Goal: Find contact information: Find contact information

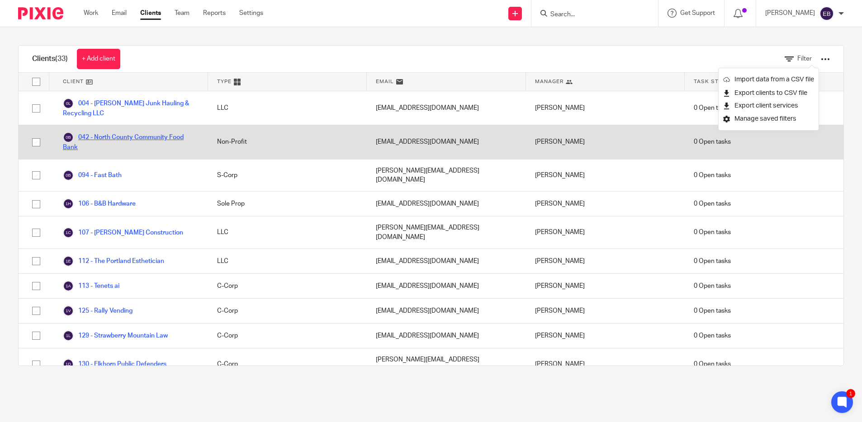
click at [132, 136] on link "042 - North County Community Food Bank" at bounding box center [131, 142] width 136 height 20
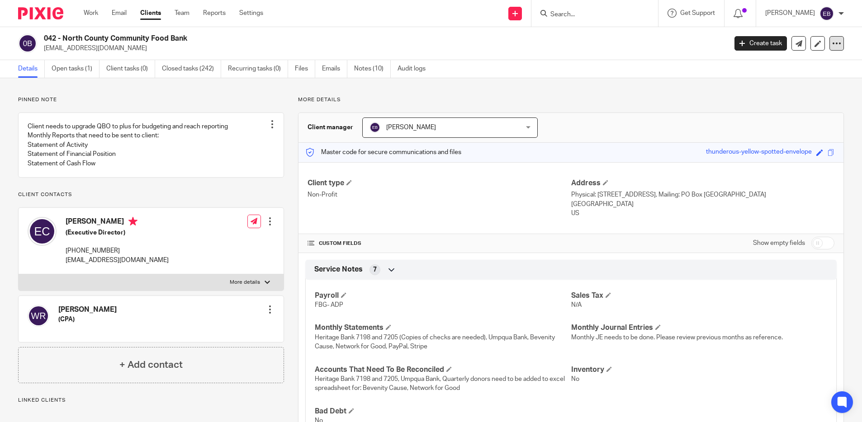
click at [832, 40] on icon at bounding box center [836, 43] width 9 height 9
click at [811, 88] on button "Archive client" at bounding box center [806, 92] width 50 height 12
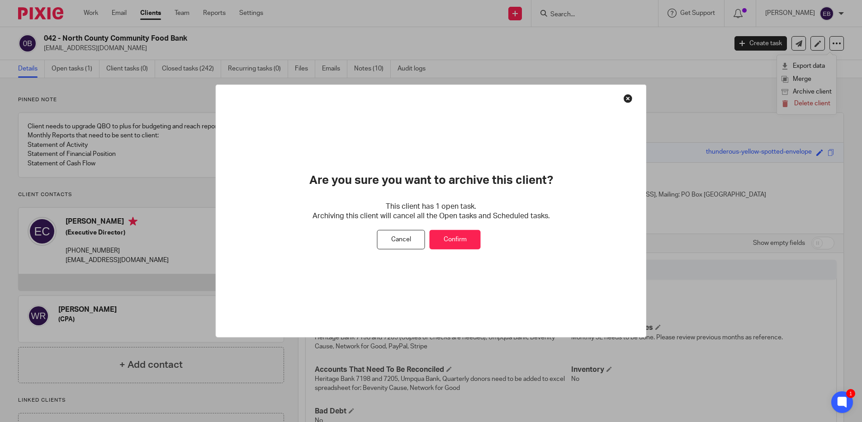
click at [446, 236] on button "Confirm" at bounding box center [454, 239] width 51 height 19
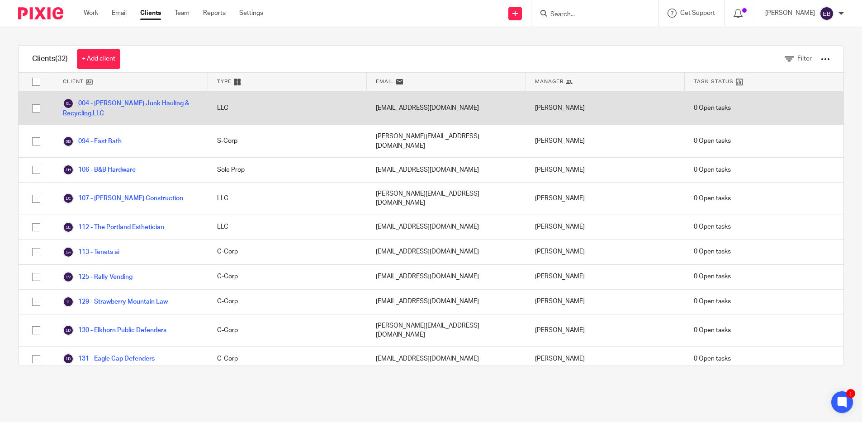
click at [146, 102] on link "004 - [PERSON_NAME] Junk Hauling & Recycling LLC" at bounding box center [131, 108] width 136 height 20
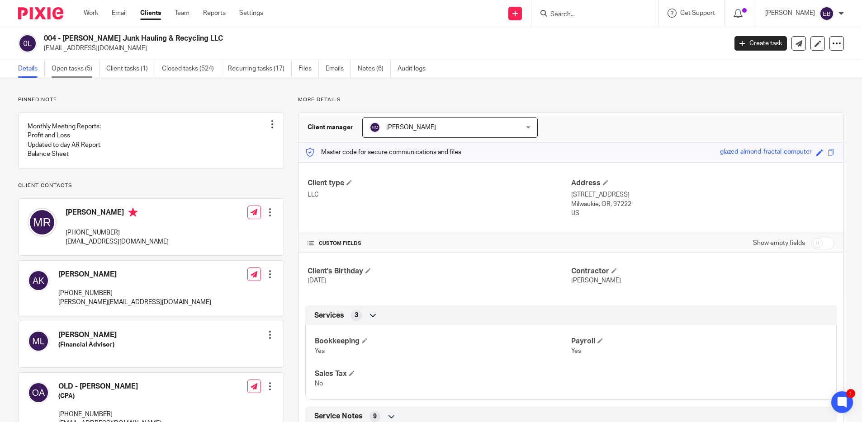
drag, startPoint x: 0, startPoint y: 0, endPoint x: 79, endPoint y: 70, distance: 105.4
click at [79, 70] on link "Open tasks (5)" at bounding box center [76, 69] width 48 height 18
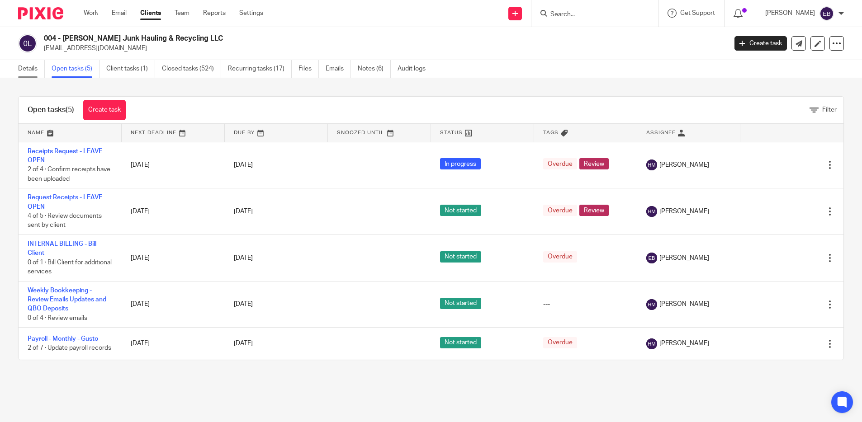
click at [32, 68] on link "Details" at bounding box center [31, 69] width 27 height 18
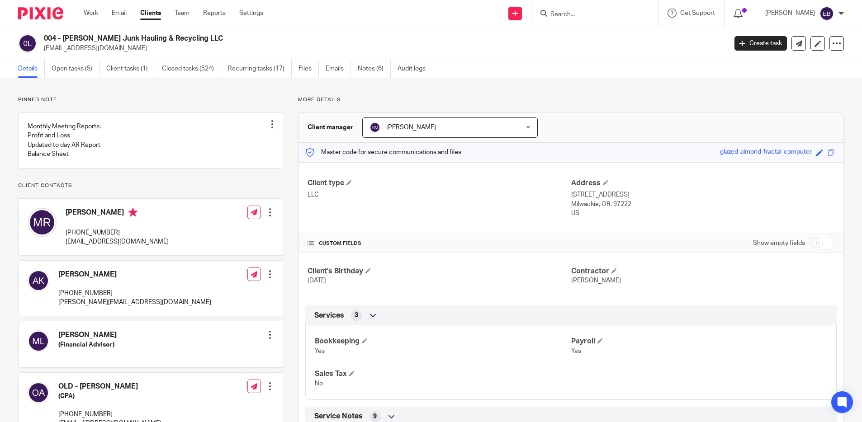
click at [445, 198] on p "LLC" at bounding box center [438, 194] width 263 height 9
drag, startPoint x: 120, startPoint y: 220, endPoint x: 63, endPoint y: 221, distance: 57.0
click at [63, 221] on div "Martin Rebhahn 503-964-4886 mjunk_recycling@outlook.com" at bounding box center [98, 227] width 141 height 48
copy h4 "Martin Rebhahn"
click at [147, 15] on link "Clients" at bounding box center [150, 13] width 21 height 9
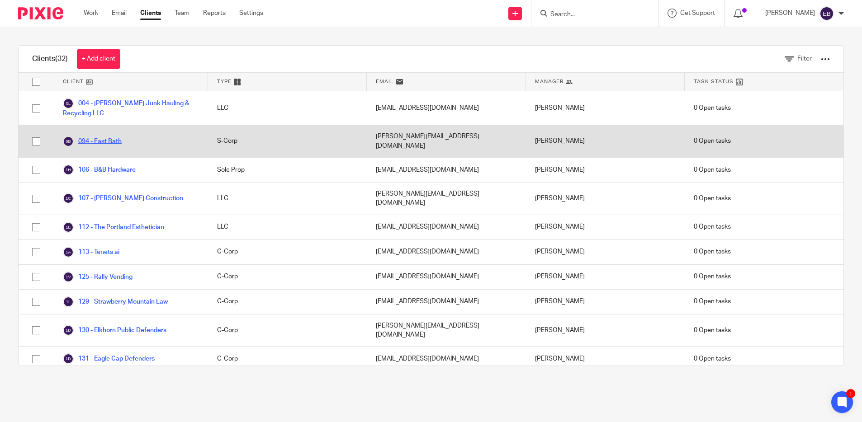
click at [105, 138] on link "094 - Fast Bath" at bounding box center [92, 141] width 59 height 11
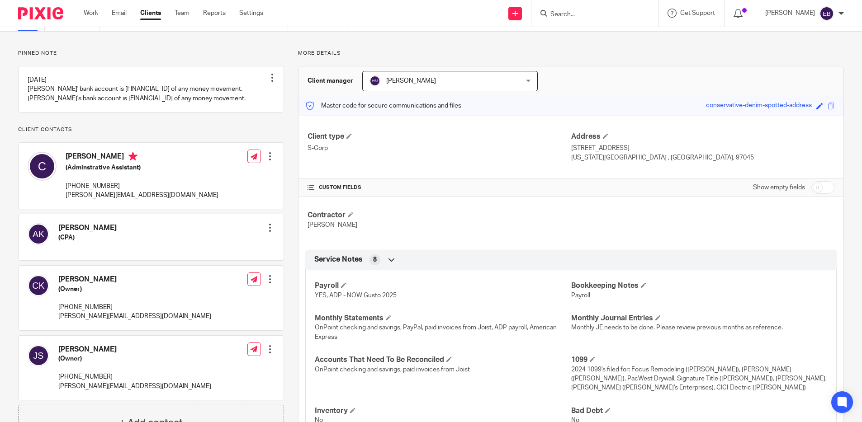
scroll to position [52, 0]
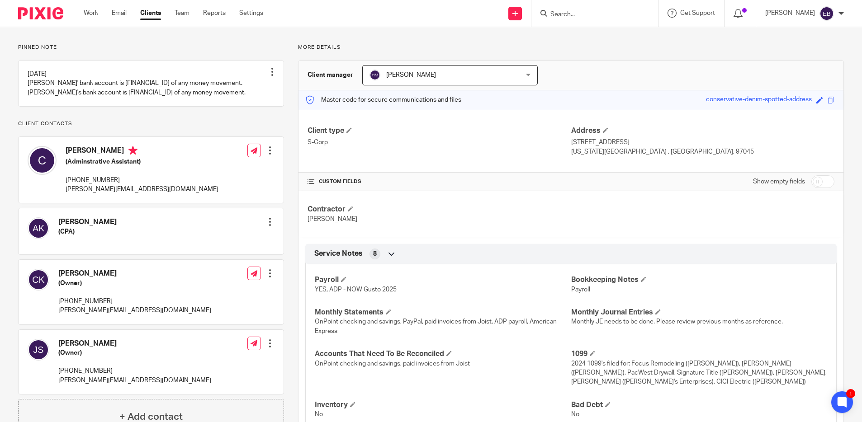
click at [133, 194] on p "[PERSON_NAME][EMAIL_ADDRESS][DOMAIN_NAME]" at bounding box center [142, 189] width 153 height 9
drag, startPoint x: 128, startPoint y: 198, endPoint x: 66, endPoint y: 201, distance: 61.5
click at [66, 194] on p "[PERSON_NAME][EMAIL_ADDRESS][DOMAIN_NAME]" at bounding box center [142, 189] width 153 height 9
copy p "[PERSON_NAME][EMAIL_ADDRESS][DOMAIN_NAME]"
drag, startPoint x: 95, startPoint y: 279, endPoint x: 59, endPoint y: 283, distance: 36.9
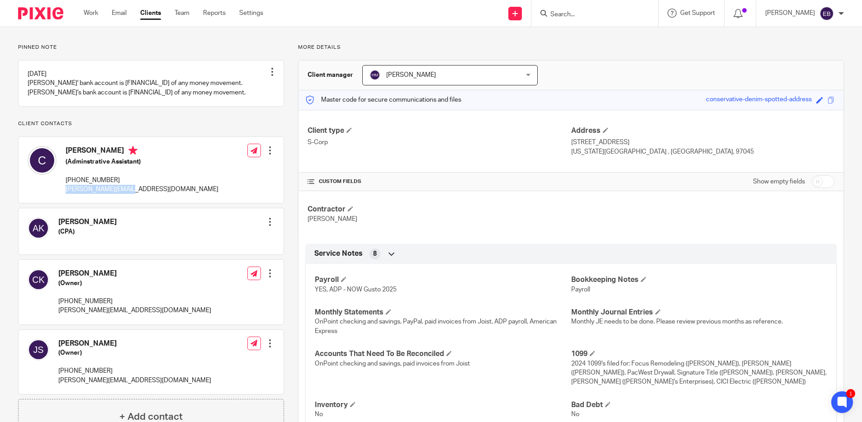
click at [59, 278] on h4 "[PERSON_NAME]" at bounding box center [134, 273] width 153 height 9
copy h4 "[PERSON_NAME]"
drag, startPoint x: 105, startPoint y: 349, endPoint x: 61, endPoint y: 352, distance: 43.9
click at [61, 349] on h4 "[PERSON_NAME]" at bounding box center [134, 343] width 153 height 9
copy h4 "[PERSON_NAME]"
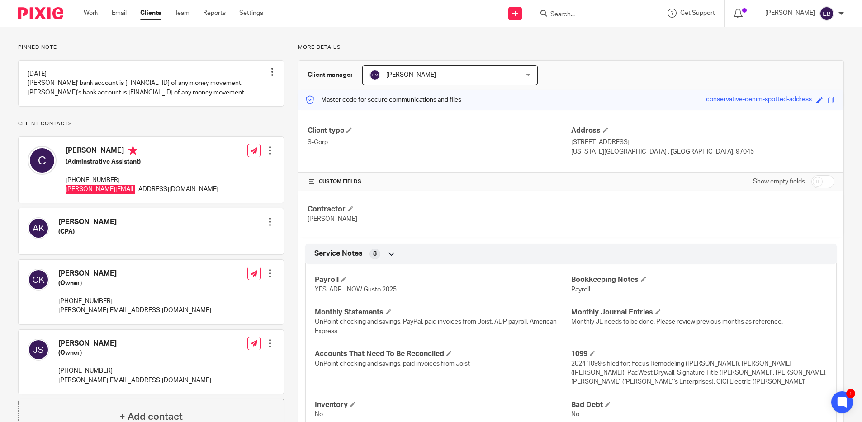
drag, startPoint x: 10, startPoint y: 321, endPoint x: 166, endPoint y: 348, distance: 158.2
click at [166, 348] on div "[PERSON_NAME] (Owner) [PHONE_NUMBER] [PERSON_NAME][EMAIL_ADDRESS][DOMAIN_NAME] …" at bounding box center [151, 362] width 265 height 65
drag, startPoint x: 117, startPoint y: 389, endPoint x: 56, endPoint y: 387, distance: 61.1
click at [56, 387] on div "[PERSON_NAME] (Owner) [PHONE_NUMBER] [PERSON_NAME][EMAIL_ADDRESS][DOMAIN_NAME] …" at bounding box center [151, 362] width 265 height 65
copy p "[PERSON_NAME][EMAIL_ADDRESS][DOMAIN_NAME]"
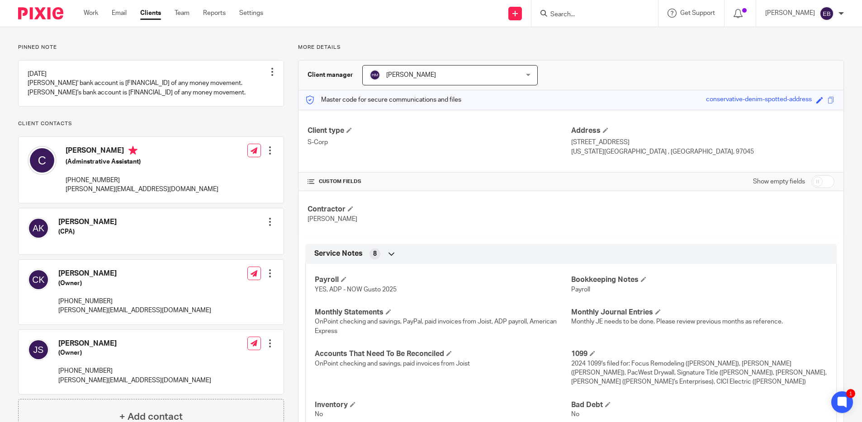
click at [80, 157] on h4 "Carlee" at bounding box center [142, 151] width 153 height 11
copy h4 "Carlee"
drag, startPoint x: 132, startPoint y: 196, endPoint x: 18, endPoint y: 199, distance: 114.0
click at [63, 198] on div "Carlee (Adminstrative Assistant) 425-588-9559 carlee@fastbath.com" at bounding box center [123, 170] width 191 height 57
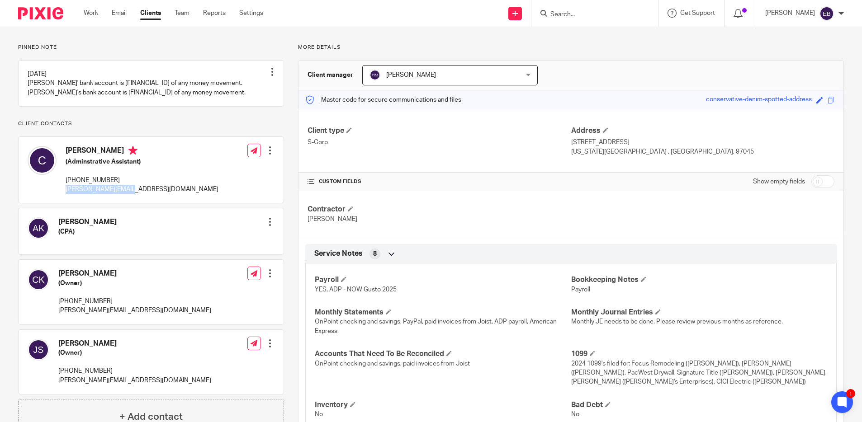
copy p "carlee@fastbath.com"
click at [148, 10] on link "Clients" at bounding box center [150, 13] width 21 height 9
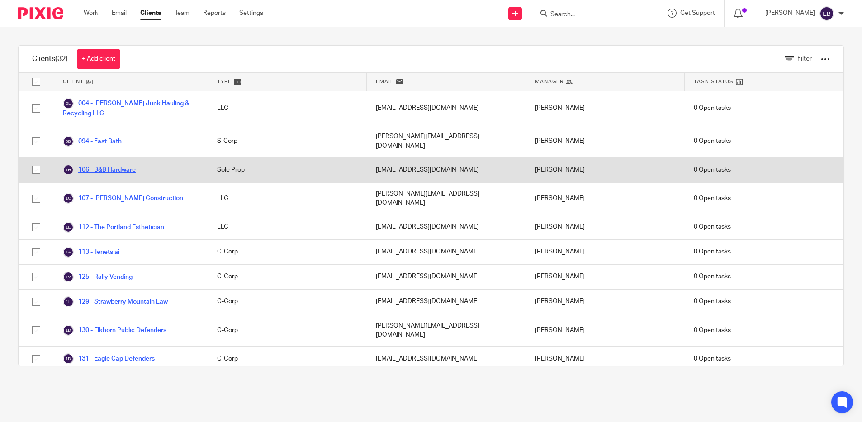
click at [123, 165] on link "106 - B&B Hardware" at bounding box center [99, 170] width 73 height 11
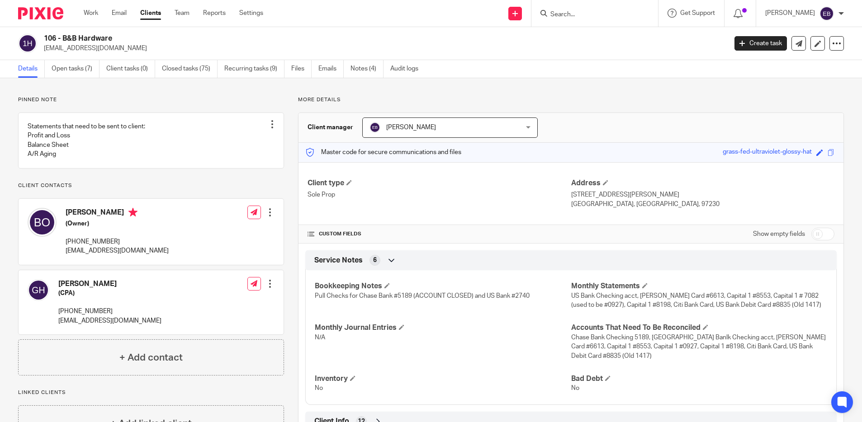
drag, startPoint x: 97, startPoint y: 221, endPoint x: 66, endPoint y: 222, distance: 30.8
click at [66, 219] on h4 "[PERSON_NAME]" at bounding box center [117, 213] width 103 height 11
copy h4 "[PERSON_NAME]"
click at [156, 15] on link "Clients" at bounding box center [150, 13] width 21 height 9
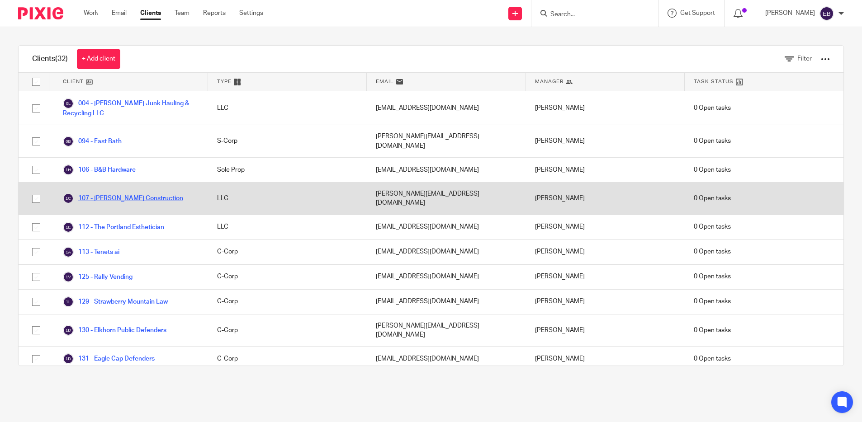
click at [118, 193] on link "107 - [PERSON_NAME] Construction" at bounding box center [123, 198] width 120 height 11
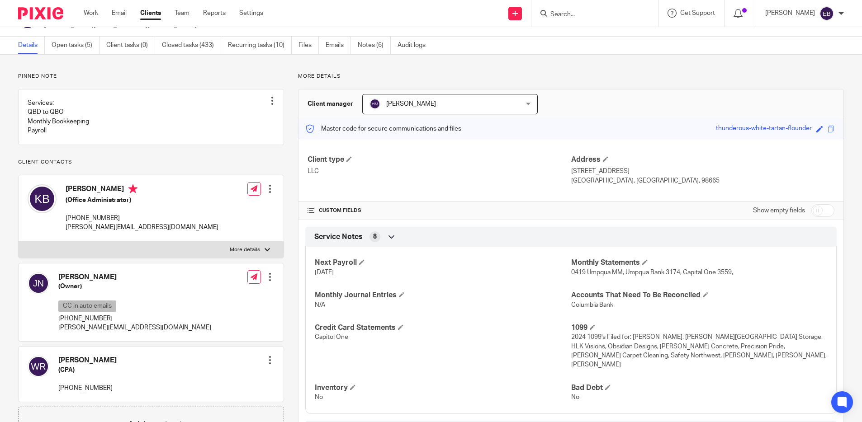
scroll to position [35, 0]
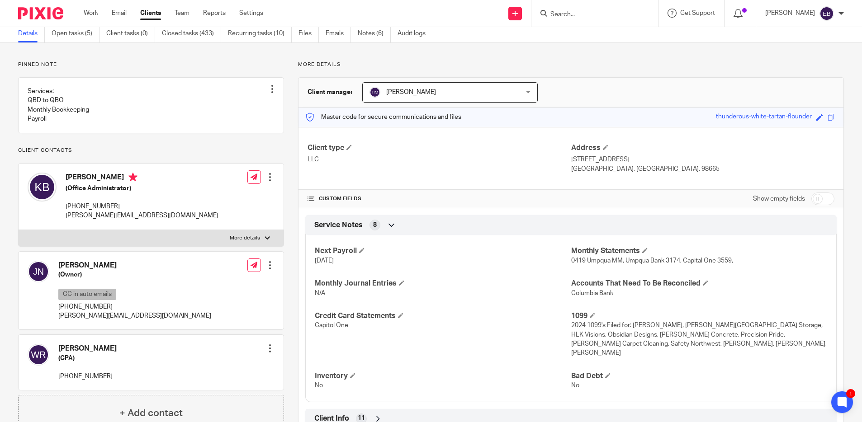
drag, startPoint x: 110, startPoint y: 274, endPoint x: 60, endPoint y: 277, distance: 50.3
click at [60, 270] on h4 "Jered Niemela" at bounding box center [134, 265] width 153 height 9
copy h4 "Jered Niemela"
click at [111, 184] on h4 "Katrina Bernabe" at bounding box center [142, 178] width 153 height 11
drag, startPoint x: 118, startPoint y: 185, endPoint x: 64, endPoint y: 185, distance: 54.3
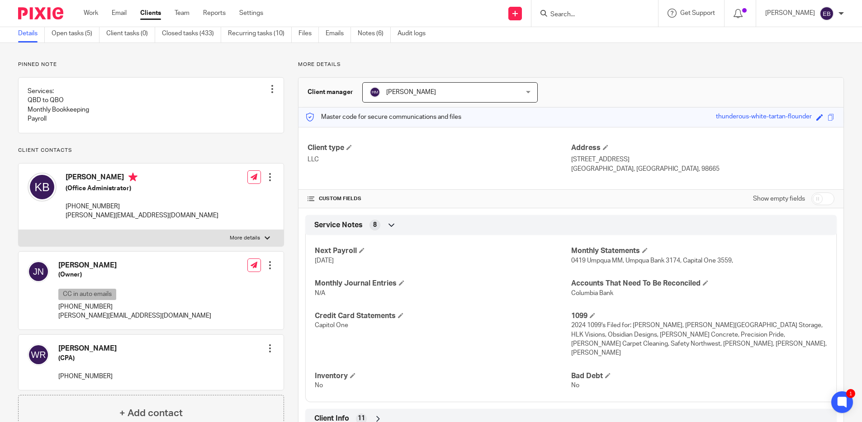
click at [64, 185] on div "Katrina Bernabe (Office Administrator) 360-784-2228 katrina@niemelaconstruction…" at bounding box center [123, 196] width 191 height 57
copy h4 "Katrina Bernabe"
click at [105, 184] on h4 "Katrina Bernabe" at bounding box center [142, 178] width 153 height 11
drag, startPoint x: 11, startPoint y: 214, endPoint x: 89, endPoint y: 184, distance: 82.9
click at [89, 184] on h4 "Katrina Bernabe" at bounding box center [142, 178] width 153 height 11
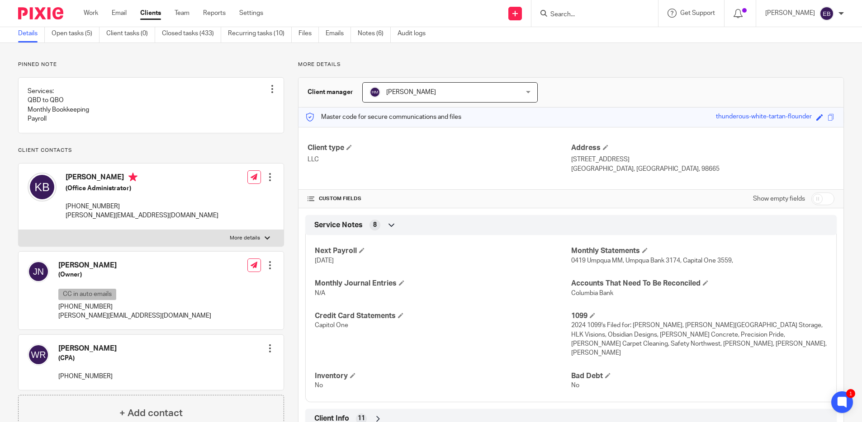
click at [89, 184] on h4 "Katrina Bernabe" at bounding box center [142, 178] width 153 height 11
copy h4 "Katrina Bernabe"
click at [146, 220] on p "[PERSON_NAME][EMAIL_ADDRESS][DOMAIN_NAME]" at bounding box center [142, 215] width 153 height 9
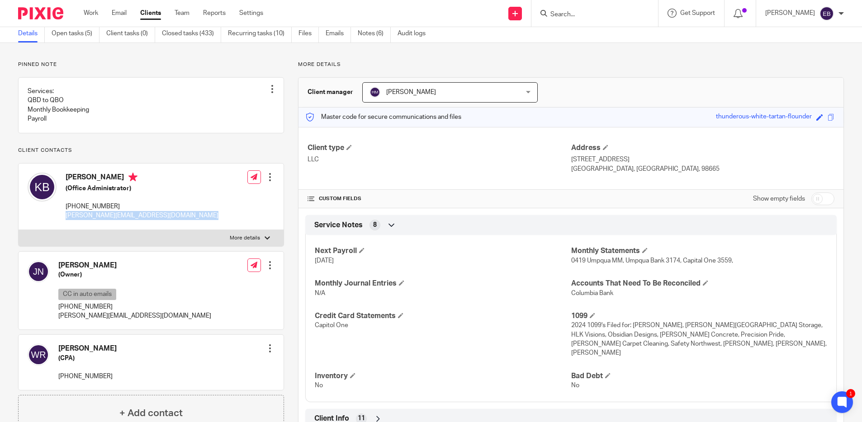
click at [146, 220] on p "[PERSON_NAME][EMAIL_ADDRESS][DOMAIN_NAME]" at bounding box center [142, 215] width 153 height 9
copy div "[PERSON_NAME][EMAIL_ADDRESS][DOMAIN_NAME]"
click at [155, 14] on link "Clients" at bounding box center [150, 13] width 21 height 9
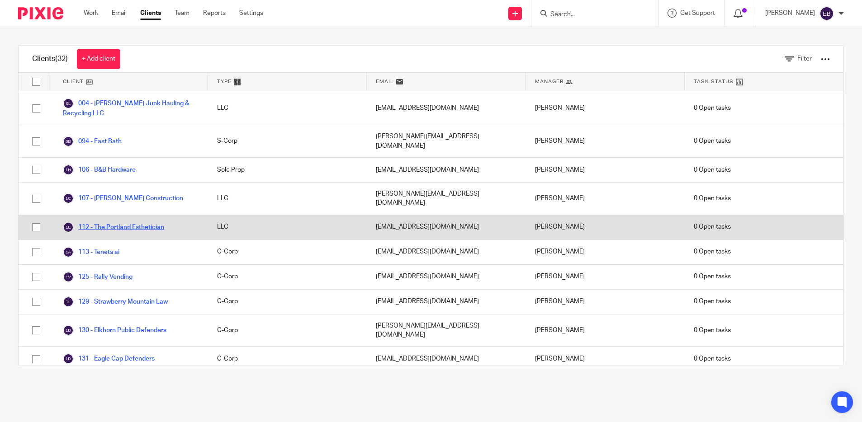
click at [111, 222] on link "112 - The Portland Esthetician" at bounding box center [113, 227] width 101 height 11
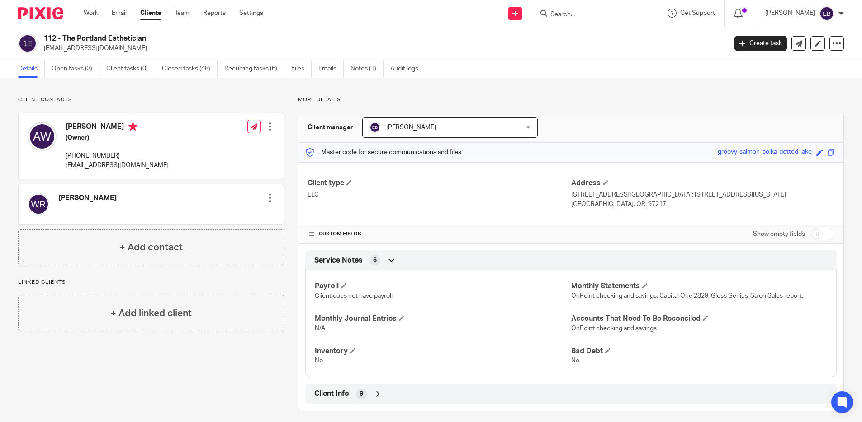
click at [104, 124] on h4 "[PERSON_NAME]" at bounding box center [117, 127] width 103 height 11
click at [104, 124] on h4 "Ashley Wagner" at bounding box center [117, 127] width 103 height 11
copy h4 "Ashley Wagner"
click at [151, 12] on link "Clients" at bounding box center [150, 13] width 21 height 9
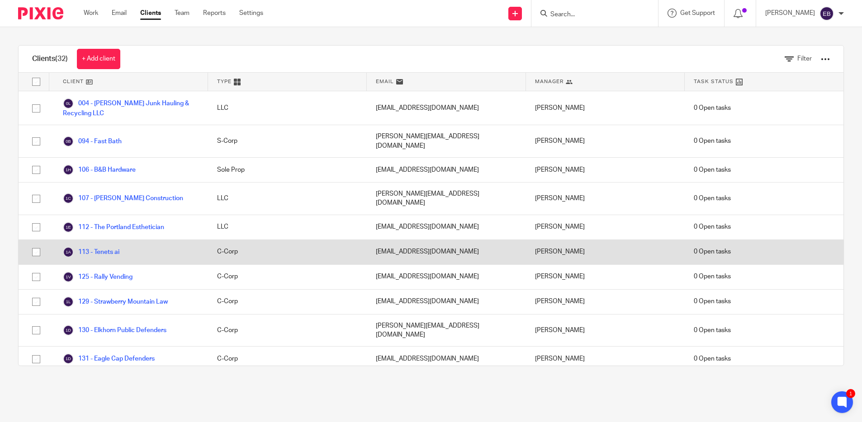
click at [36, 244] on input "checkbox" at bounding box center [36, 252] width 17 height 17
checkbox input "true"
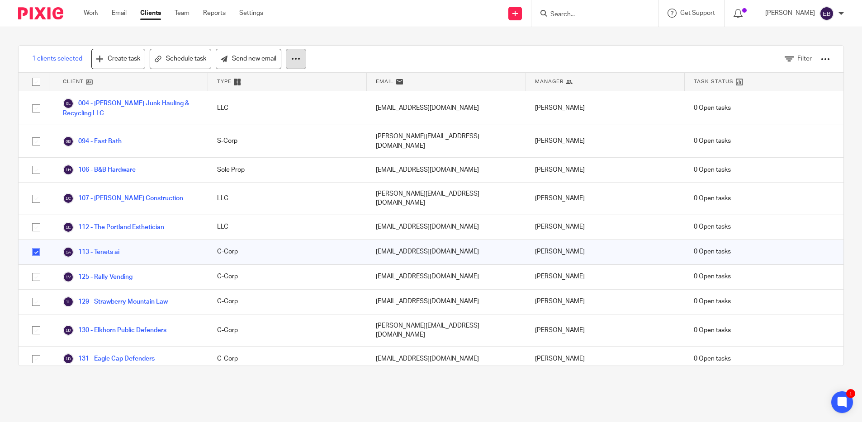
click at [302, 57] on button at bounding box center [296, 59] width 20 height 20
click at [282, 96] on button "Archive" at bounding box center [270, 98] width 61 height 12
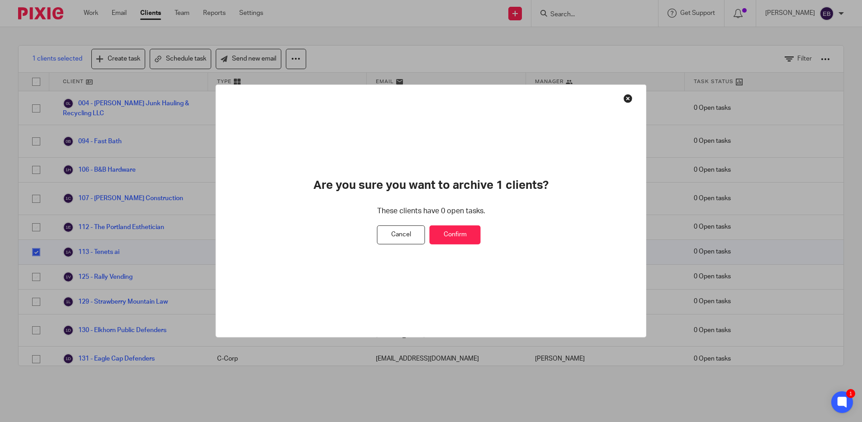
click at [448, 233] on button "Confirm" at bounding box center [454, 235] width 51 height 19
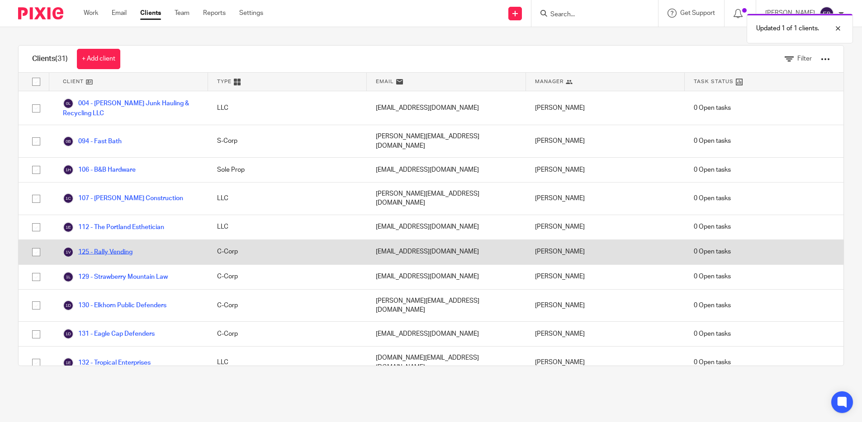
click at [124, 247] on link "125 - Rally Vending" at bounding box center [98, 252] width 70 height 11
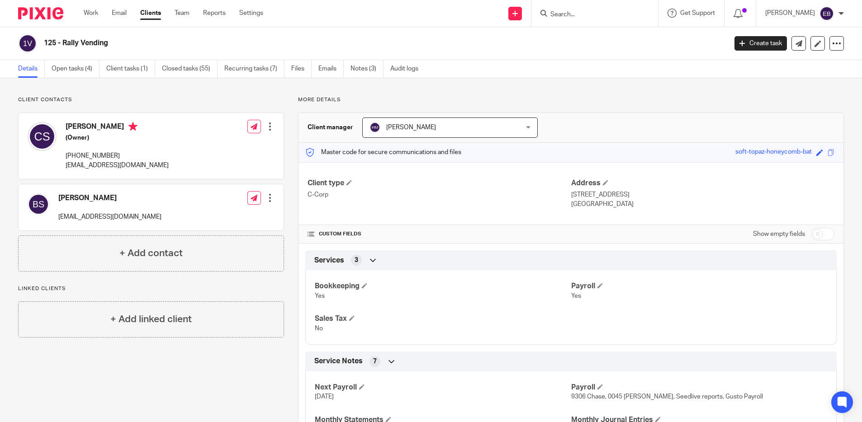
click at [92, 127] on h4 "Chris Sjothun" at bounding box center [117, 127] width 103 height 11
copy h4 "Chris Sjothun"
click at [129, 166] on p "[EMAIL_ADDRESS][DOMAIN_NAME]" at bounding box center [117, 165] width 103 height 9
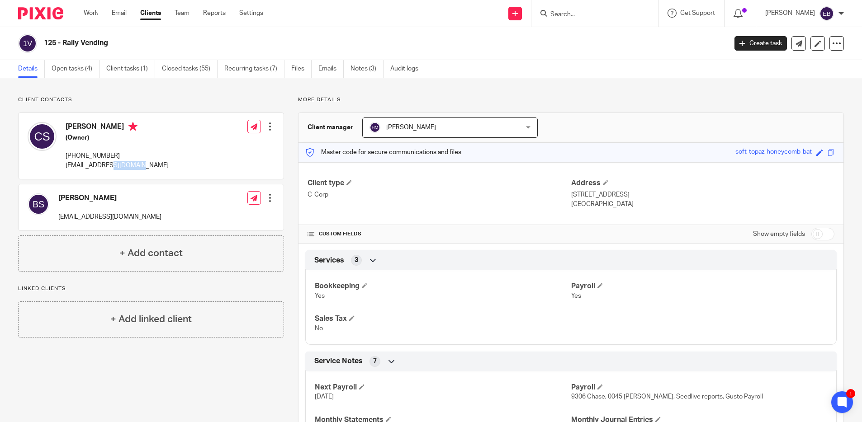
click at [129, 166] on p "chrissjothun@yahoo.com" at bounding box center [117, 165] width 103 height 9
copy div "[EMAIL_ADDRESS][DOMAIN_NAME]"
click at [152, 12] on link "Clients" at bounding box center [150, 13] width 21 height 9
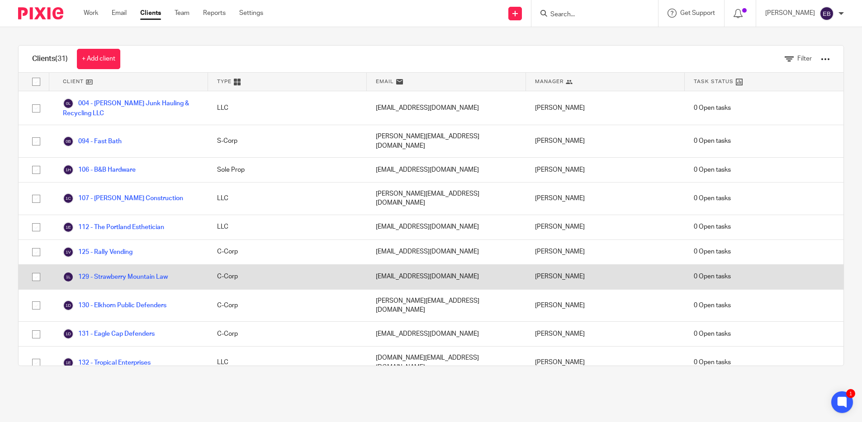
click at [36, 269] on input "checkbox" at bounding box center [36, 277] width 17 height 17
checkbox input "true"
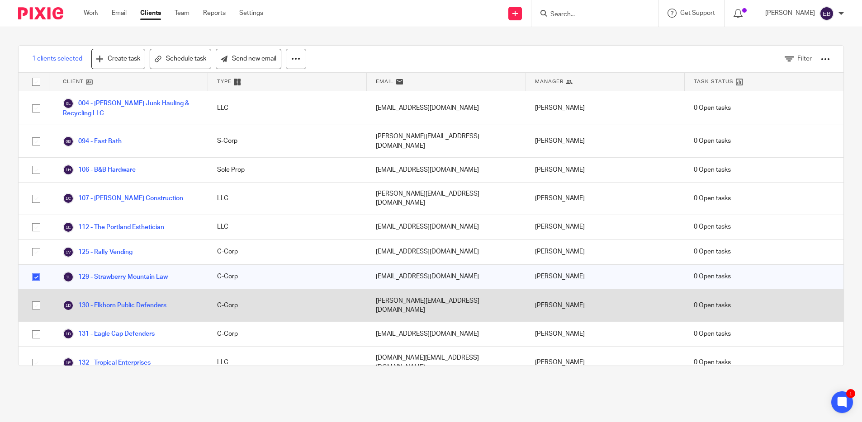
click at [36, 297] on input "checkbox" at bounding box center [36, 305] width 17 height 17
checkbox input "true"
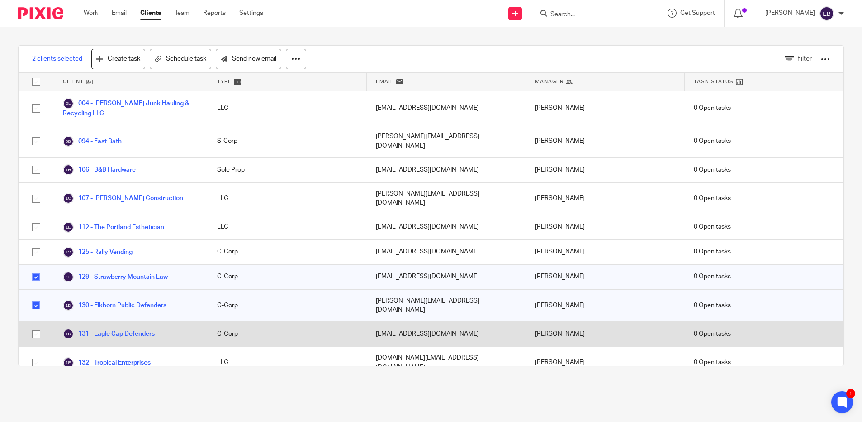
click at [38, 326] on input "checkbox" at bounding box center [36, 334] width 17 height 17
checkbox input "true"
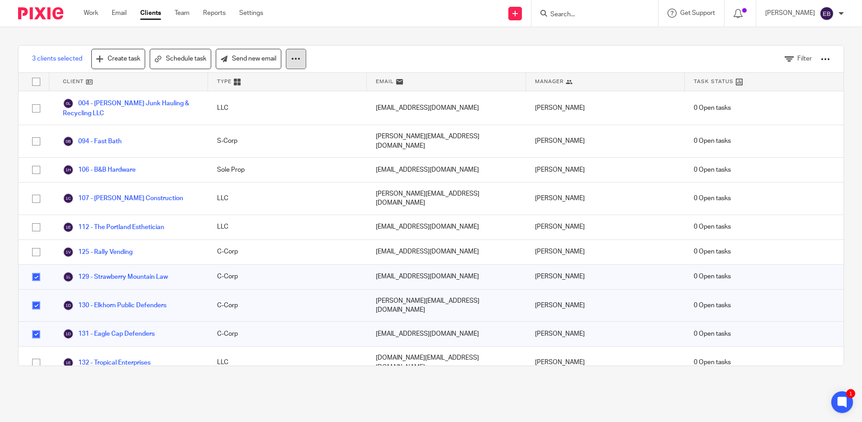
click at [294, 56] on icon at bounding box center [295, 58] width 9 height 9
click at [276, 98] on button "Archive" at bounding box center [270, 98] width 61 height 12
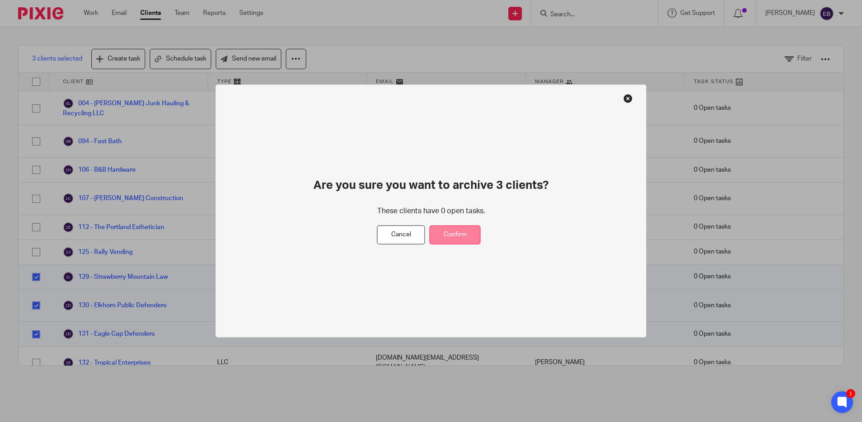
click at [446, 232] on button "Confirm" at bounding box center [454, 235] width 51 height 19
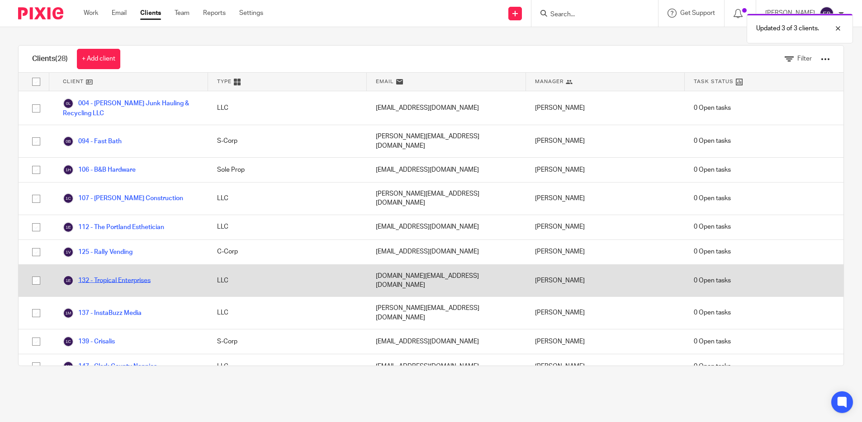
click at [130, 275] on link "132 - Tropical Enterprises" at bounding box center [107, 280] width 88 height 11
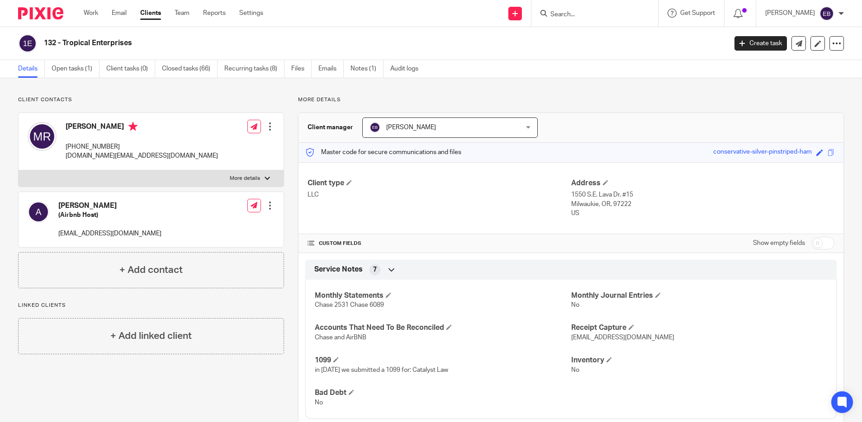
click at [97, 125] on h4 "[PERSON_NAME]" at bounding box center [142, 127] width 152 height 11
click at [98, 125] on h4 "[PERSON_NAME]" at bounding box center [142, 127] width 152 height 11
copy h4 "[PERSON_NAME]"
drag, startPoint x: 53, startPoint y: 155, endPoint x: 133, endPoint y: 156, distance: 79.6
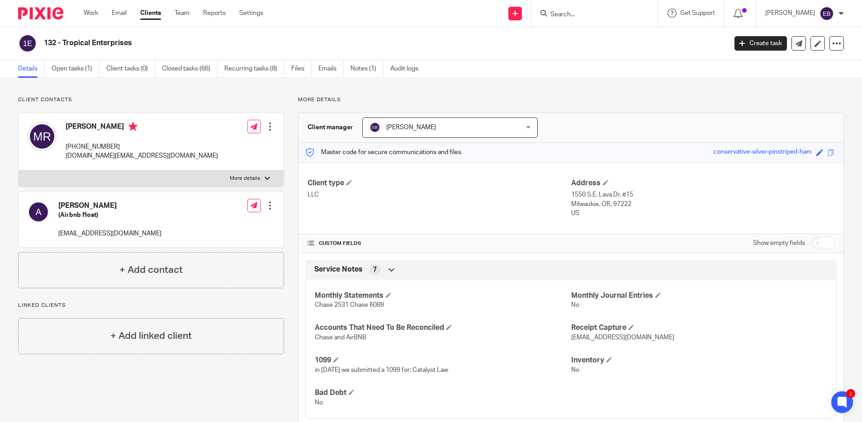
click at [133, 156] on p "[DOMAIN_NAME][EMAIL_ADDRESS][DOMAIN_NAME]" at bounding box center [142, 155] width 152 height 9
copy div "[DOMAIN_NAME][EMAIL_ADDRESS][DOMAIN_NAME]"
click at [154, 13] on link "Clients" at bounding box center [150, 13] width 21 height 9
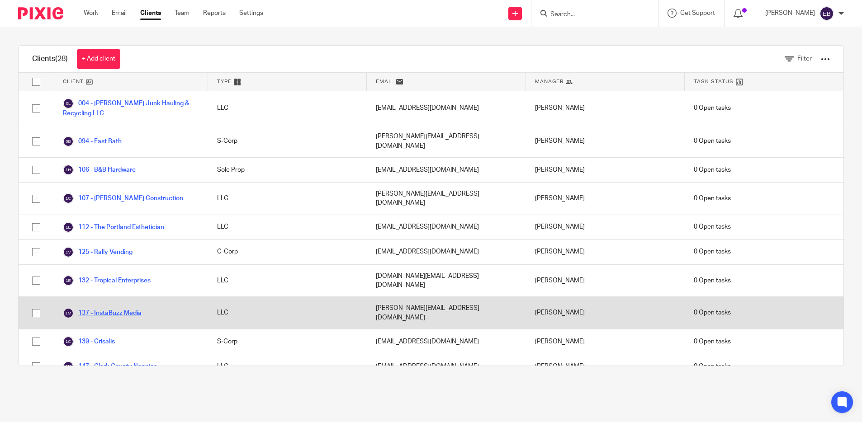
click at [121, 308] on link "137 - InstaBuzz Media" at bounding box center [102, 313] width 79 height 11
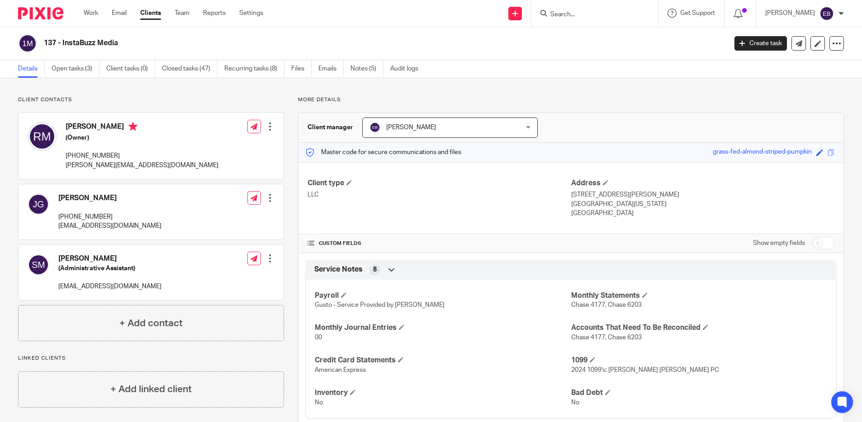
click at [86, 126] on h4 "[PERSON_NAME]" at bounding box center [142, 127] width 153 height 11
copy h4 "[PERSON_NAME]"
click at [83, 259] on h4 "Scarlett Mills" at bounding box center [109, 258] width 103 height 9
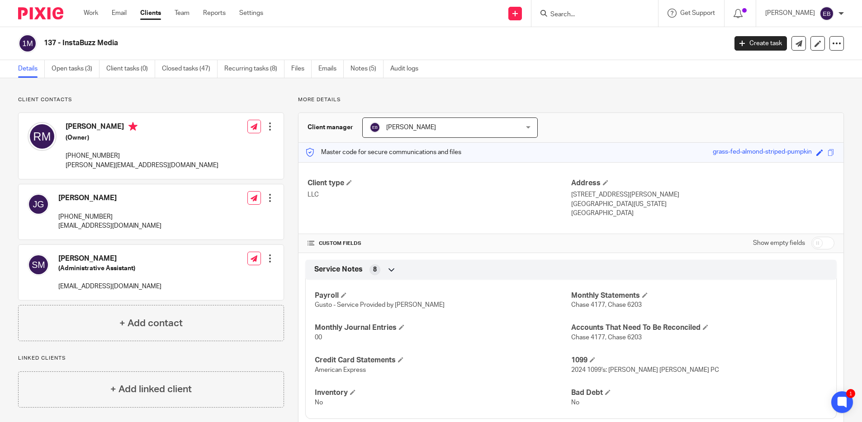
click at [83, 259] on h4 "Scarlett Mills" at bounding box center [109, 258] width 103 height 9
copy div "Scarlett Mills"
click at [107, 283] on p "scarlett@instabuzz.media" at bounding box center [109, 286] width 103 height 9
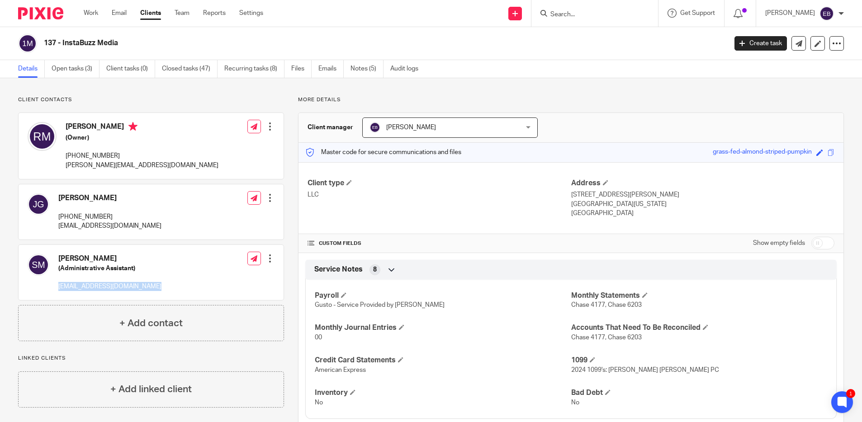
click at [107, 283] on p "scarlett@instabuzz.media" at bounding box center [109, 286] width 103 height 9
copy div "scarlett@instabuzz.media"
click at [85, 164] on p "[PERSON_NAME][EMAIL_ADDRESS][DOMAIN_NAME]" at bounding box center [142, 165] width 153 height 9
drag, startPoint x: 46, startPoint y: 267, endPoint x: 85, endPoint y: 164, distance: 110.0
click at [85, 164] on p "[PERSON_NAME][EMAIL_ADDRESS][DOMAIN_NAME]" at bounding box center [142, 165] width 153 height 9
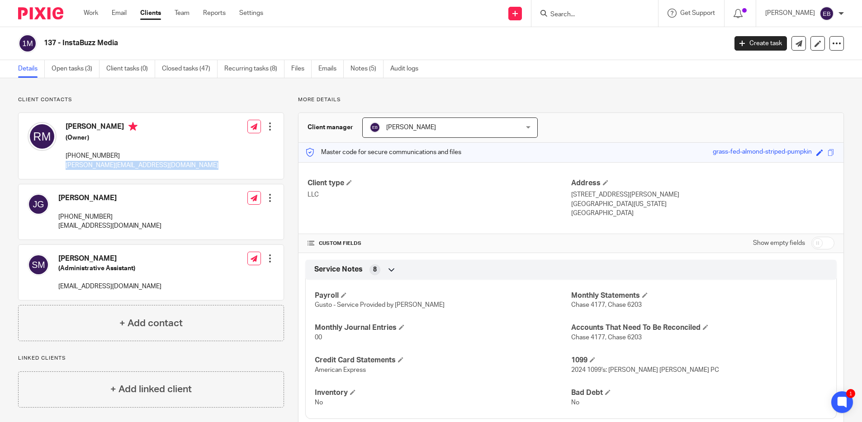
click at [85, 164] on p "ryan@instabuzz.media" at bounding box center [142, 165] width 153 height 9
copy div "ryan@instabuzz.media"
click at [152, 13] on link "Clients" at bounding box center [150, 13] width 21 height 9
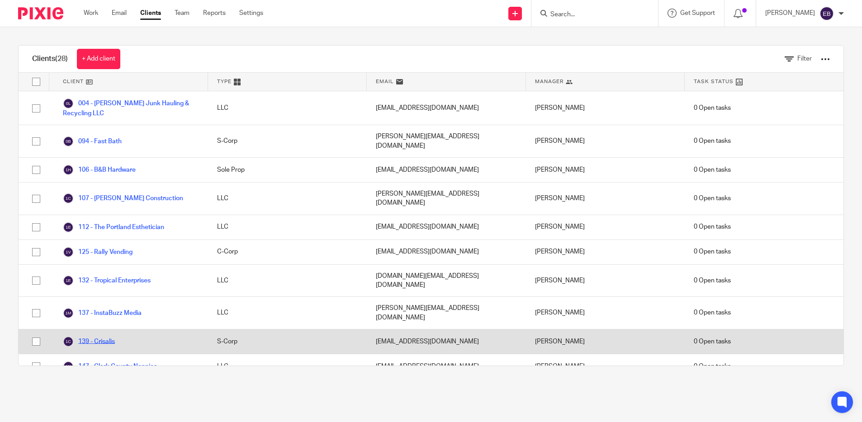
click at [103, 336] on link "139 - Crisalis" at bounding box center [89, 341] width 52 height 11
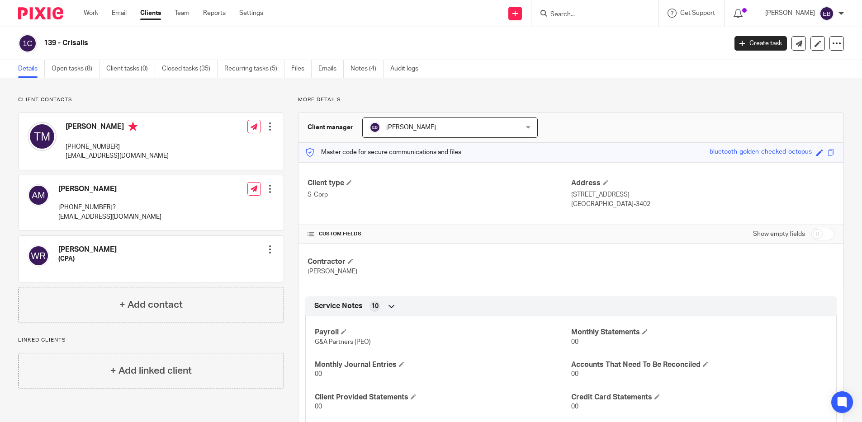
click at [82, 123] on h4 "Tom Meeus" at bounding box center [117, 127] width 103 height 11
copy h4 "Tom Meeus"
click at [95, 189] on h4 "Adriane Meeus" at bounding box center [109, 188] width 103 height 9
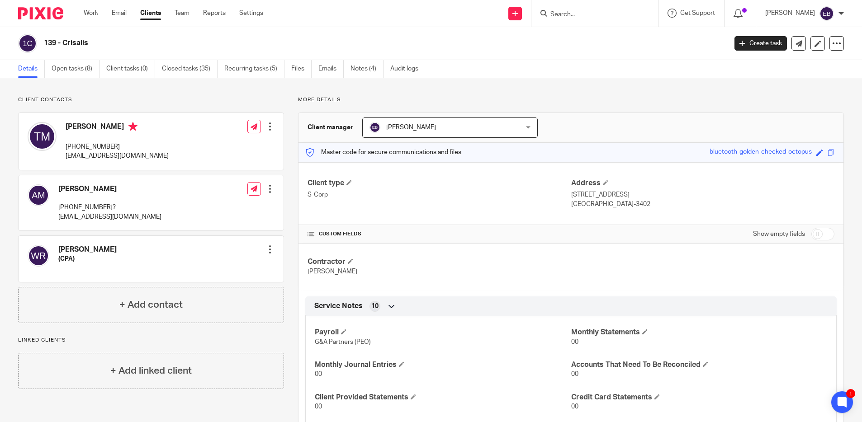
click at [95, 189] on h4 "Adriane Meeus" at bounding box center [109, 188] width 103 height 9
copy div "Adriane Meeus"
drag, startPoint x: 16, startPoint y: 213, endPoint x: 91, endPoint y: 219, distance: 74.8
click at [137, 193] on div "Adriane Meeus 360-952-2067? ameeus@crisalisllc.com Edit contact Create client f…" at bounding box center [151, 202] width 265 height 55
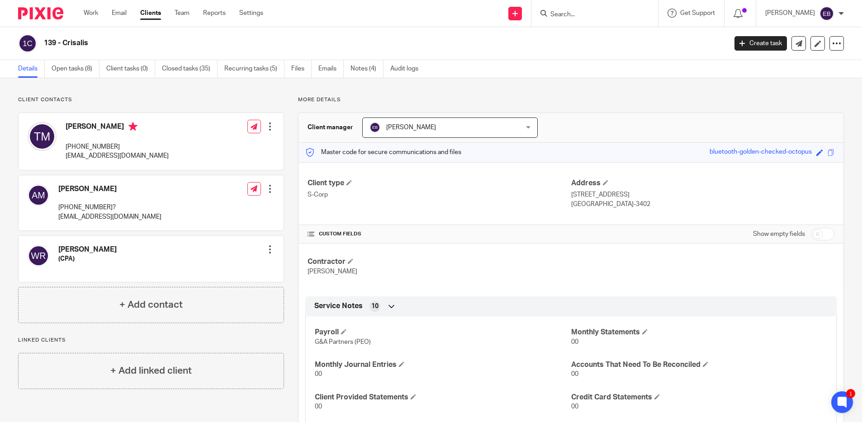
click at [95, 215] on p "ameeus@crisalisllc.com" at bounding box center [109, 216] width 103 height 9
copy div "ameeus@crisalisllc.com"
click at [118, 155] on p "[EMAIL_ADDRESS][DOMAIN_NAME]" at bounding box center [117, 155] width 103 height 9
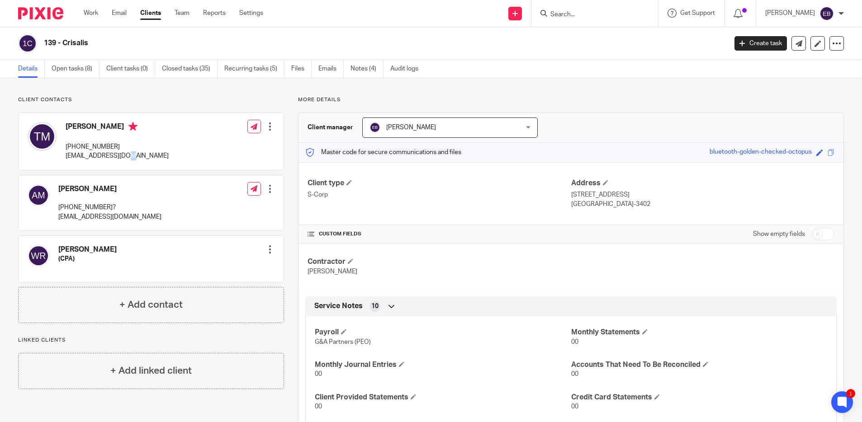
click at [118, 155] on p "[EMAIL_ADDRESS][DOMAIN_NAME]" at bounding box center [117, 155] width 103 height 9
drag, startPoint x: 18, startPoint y: 222, endPoint x: 118, endPoint y: 155, distance: 121.2
click at [118, 155] on p "[EMAIL_ADDRESS][DOMAIN_NAME]" at bounding box center [117, 155] width 103 height 9
copy div "[EMAIL_ADDRESS][DOMAIN_NAME]"
click at [152, 13] on link "Clients" at bounding box center [150, 13] width 21 height 9
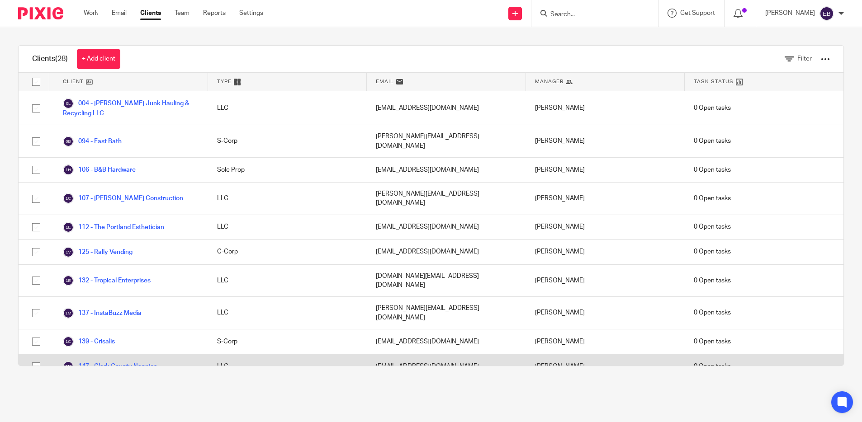
click at [118, 361] on link "147 - Clark County Nannies" at bounding box center [110, 366] width 94 height 11
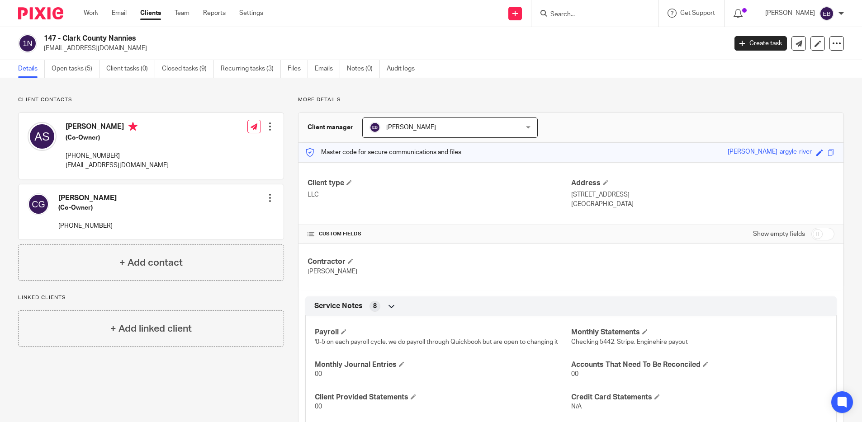
click at [85, 124] on h4 "[PERSON_NAME]" at bounding box center [117, 127] width 103 height 11
click at [85, 124] on h4 "Anna Suomi" at bounding box center [117, 127] width 103 height 11
copy h4 "Anna Suomi"
click at [104, 196] on h4 "Christy Goddard" at bounding box center [87, 197] width 58 height 9
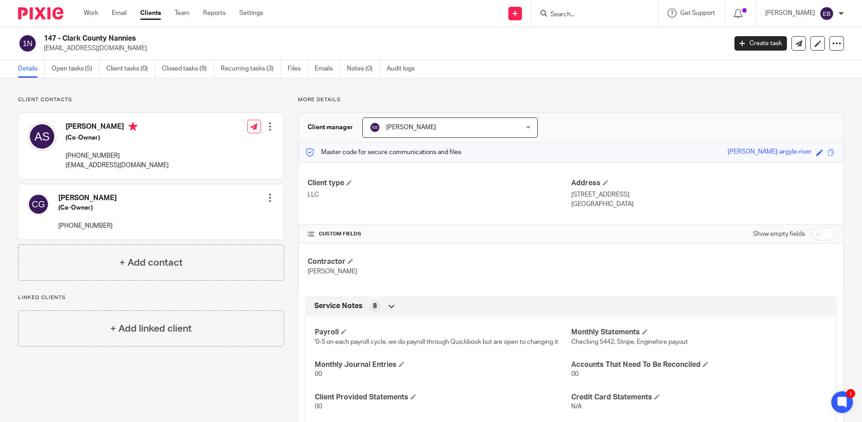
click at [104, 196] on h4 "Christy Goddard" at bounding box center [87, 197] width 58 height 9
drag, startPoint x: 104, startPoint y: 196, endPoint x: 134, endPoint y: 200, distance: 31.0
click at [104, 196] on h4 "Christy Goddard" at bounding box center [87, 197] width 58 height 9
copy div "Christy Goddard"
click at [145, 212] on div "Christy Goddard (Co-Owner) 360-713-1280 Edit contact Create client from contact…" at bounding box center [151, 211] width 265 height 55
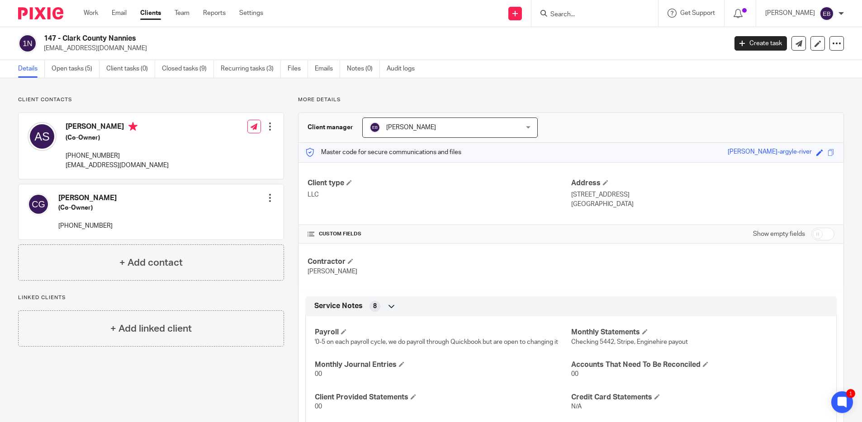
click at [159, 16] on link "Clients" at bounding box center [150, 13] width 21 height 9
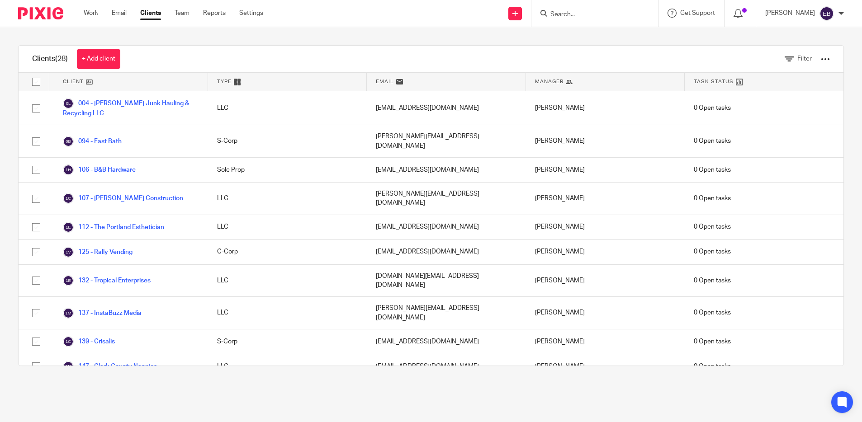
click at [118, 386] on link "148 - Falls by the River LLC" at bounding box center [109, 391] width 93 height 11
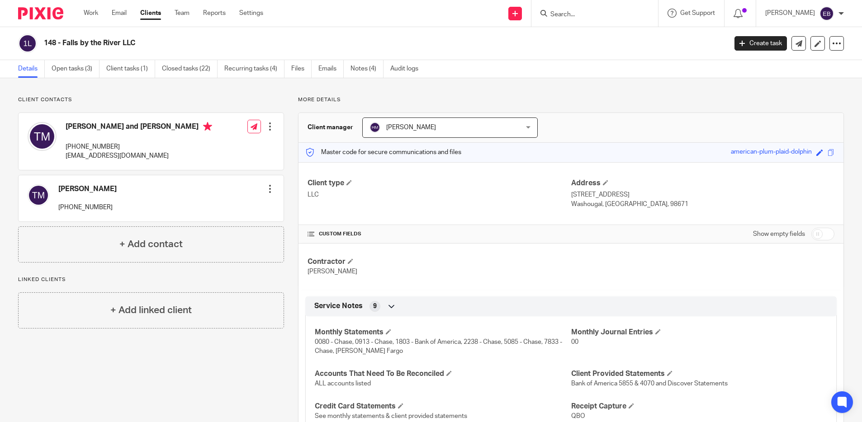
click at [110, 125] on h4 "[PERSON_NAME] and [PERSON_NAME]" at bounding box center [139, 127] width 146 height 11
copy h4 "[PERSON_NAME] and [PERSON_NAME]"
click at [110, 156] on p "[EMAIL_ADDRESS][DOMAIN_NAME]" at bounding box center [139, 155] width 146 height 9
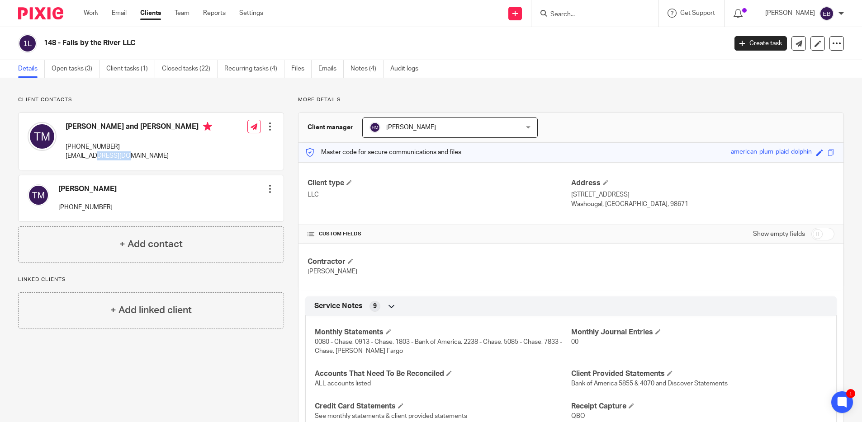
click at [110, 156] on p "[EMAIL_ADDRESS][DOMAIN_NAME]" at bounding box center [139, 155] width 146 height 9
drag, startPoint x: 17, startPoint y: 129, endPoint x: 110, endPoint y: 156, distance: 97.4
click at [110, 156] on p "[EMAIL_ADDRESS][DOMAIN_NAME]" at bounding box center [139, 155] width 146 height 9
copy div "[EMAIL_ADDRESS][DOMAIN_NAME]"
click at [213, 170] on div "[PERSON_NAME] [PHONE_NUMBER] Edit contact Create client from contact Export dat…" at bounding box center [151, 170] width 266 height 114
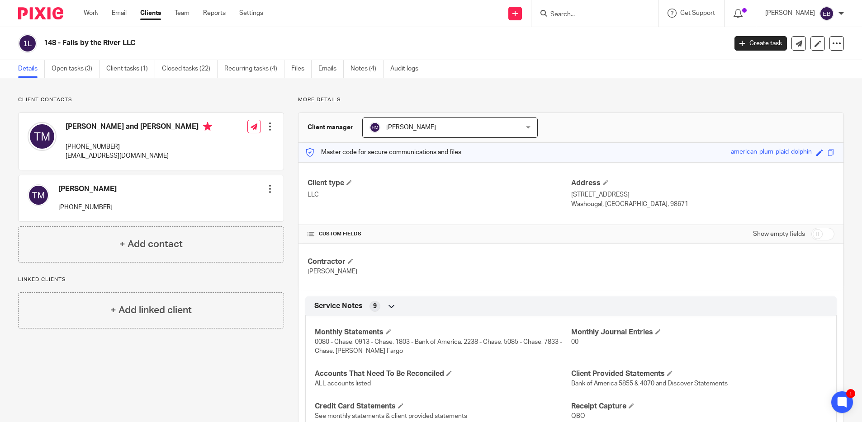
drag, startPoint x: 170, startPoint y: 46, endPoint x: 162, endPoint y: 31, distance: 16.2
click at [169, 43] on h2 "148 - Falls by the River LLC" at bounding box center [315, 42] width 542 height 9
click at [157, 15] on link "Clients" at bounding box center [150, 13] width 21 height 9
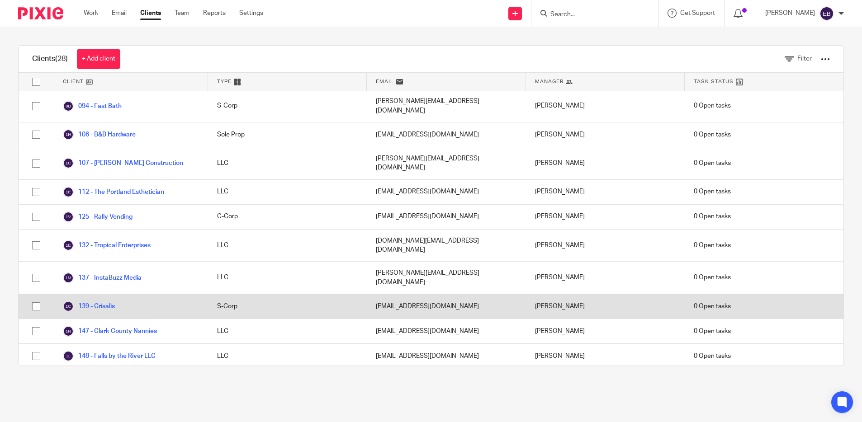
scroll to position [47, 0]
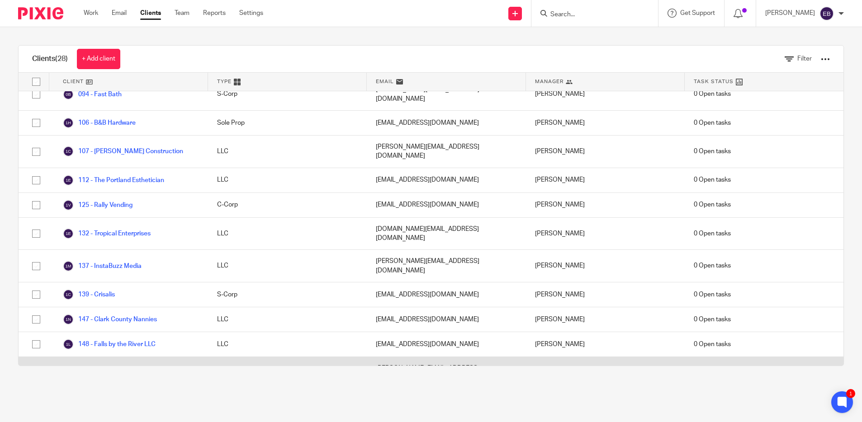
click at [139, 368] on link "149 - Premier Property Services" at bounding box center [116, 373] width 107 height 11
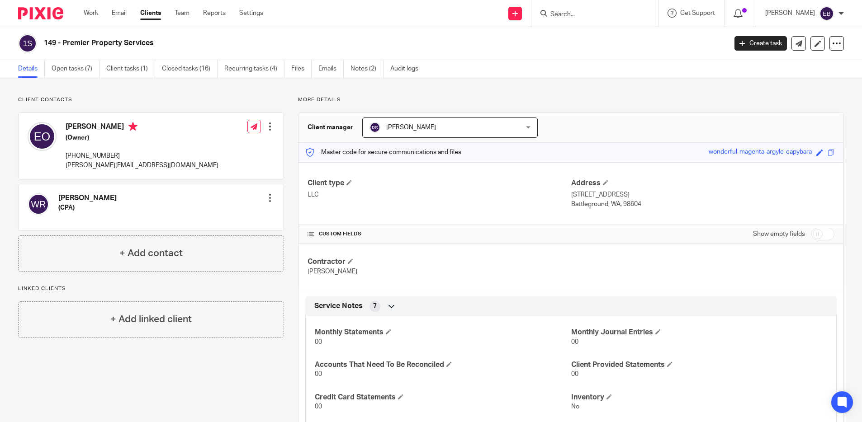
click at [92, 126] on h4 "[PERSON_NAME]" at bounding box center [142, 127] width 153 height 11
click at [92, 126] on h4 "Eric Oslund" at bounding box center [142, 127] width 153 height 11
copy h4 "Eric Oslund"
click at [128, 162] on p "[PERSON_NAME][EMAIL_ADDRESS][DOMAIN_NAME]" at bounding box center [142, 165] width 153 height 9
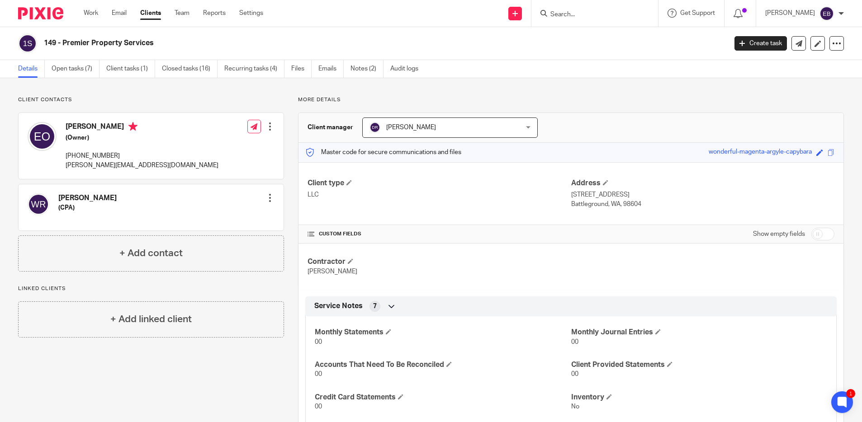
drag, startPoint x: 57, startPoint y: 142, endPoint x: 128, endPoint y: 163, distance: 74.0
click at [128, 163] on p "[PERSON_NAME][EMAIL_ADDRESS][DOMAIN_NAME]" at bounding box center [142, 165] width 153 height 9
copy div "[PERSON_NAME][EMAIL_ADDRESS][DOMAIN_NAME]"
click at [159, 12] on link "Clients" at bounding box center [150, 13] width 21 height 9
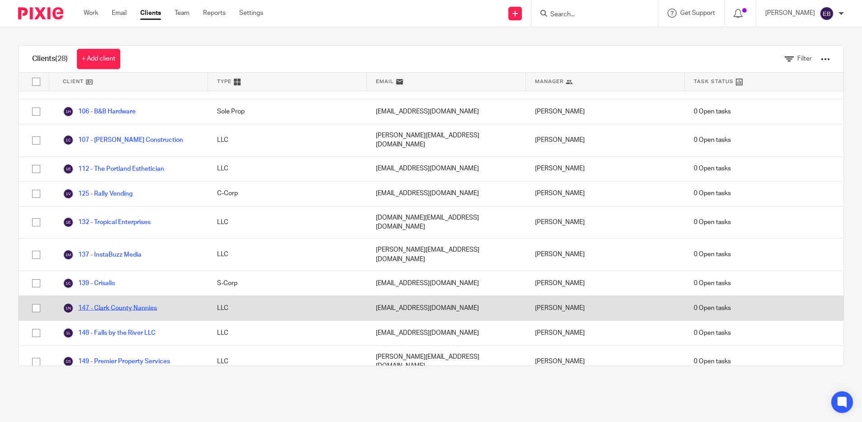
scroll to position [64, 0]
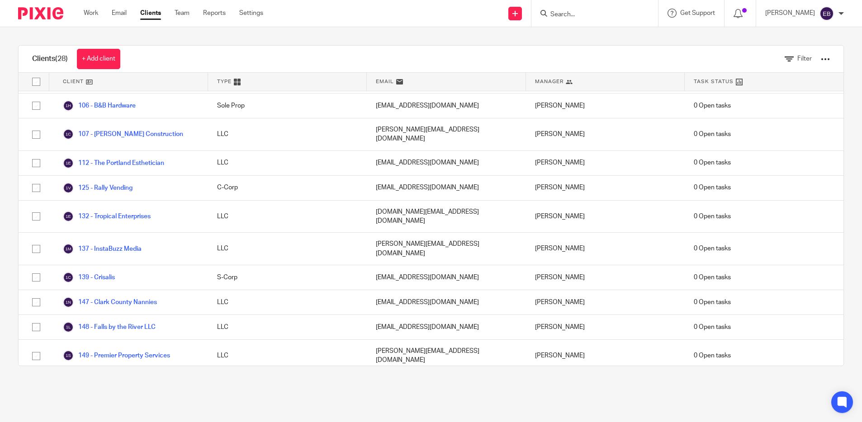
click at [122, 379] on link "150 - Dynamic Imagery" at bounding box center [104, 384] width 82 height 11
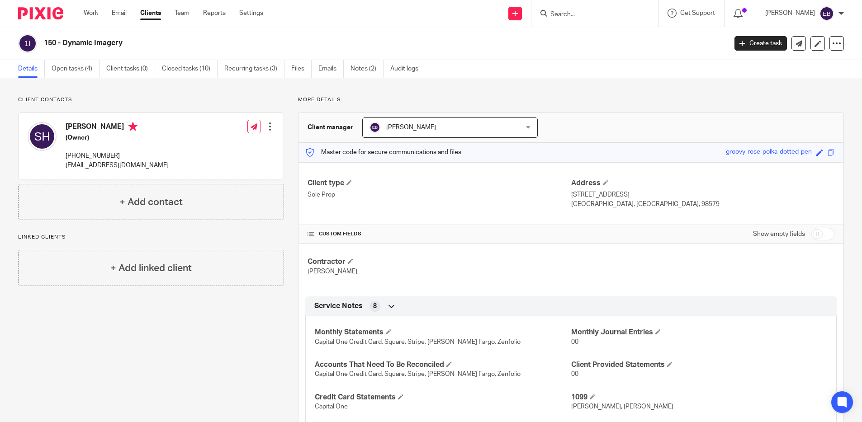
click at [86, 123] on h4 "Sandy Housego" at bounding box center [117, 127] width 103 height 11
click at [87, 123] on h4 "Sandy Housego" at bounding box center [117, 127] width 103 height 11
click at [98, 124] on h4 "Sandy Housego" at bounding box center [117, 127] width 103 height 11
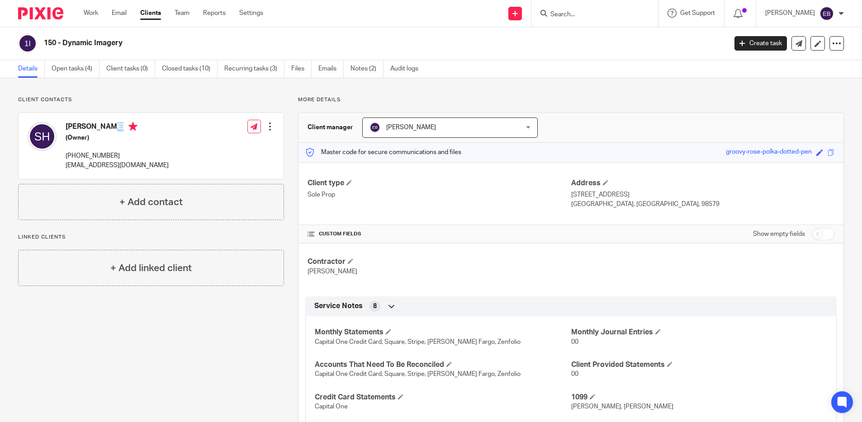
copy h4 "Sandy Housego"
click at [140, 163] on p "dynamicimagerybysandy@gmail.com" at bounding box center [117, 165] width 103 height 9
click at [140, 163] on p "[EMAIL_ADDRESS][DOMAIN_NAME]" at bounding box center [117, 165] width 103 height 9
click at [141, 163] on p "dynamicimagerybysandy@gmail.com" at bounding box center [117, 165] width 103 height 9
copy div "dynamicimagerybysandy@gmail.com"
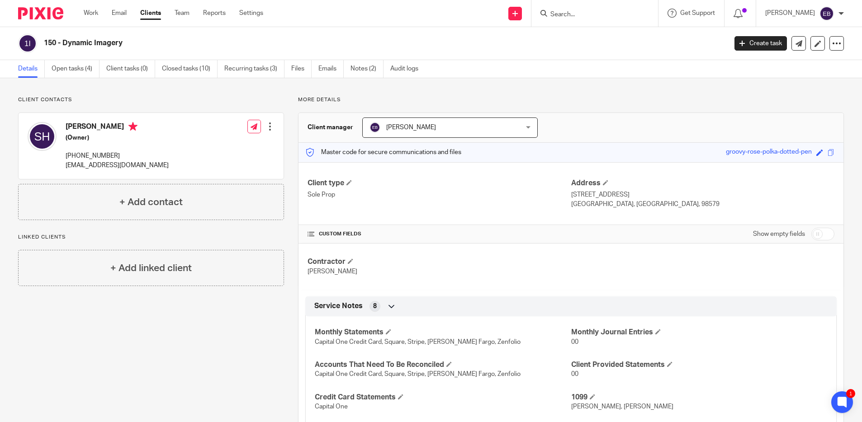
drag, startPoint x: 155, startPoint y: 4, endPoint x: 156, endPoint y: 13, distance: 9.1
click at [155, 5] on div "Work Email Clients Team Reports Settings Work Email Clients Team Reports Settin…" at bounding box center [176, 13] width 202 height 27
click at [155, 13] on link "Clients" at bounding box center [150, 13] width 21 height 9
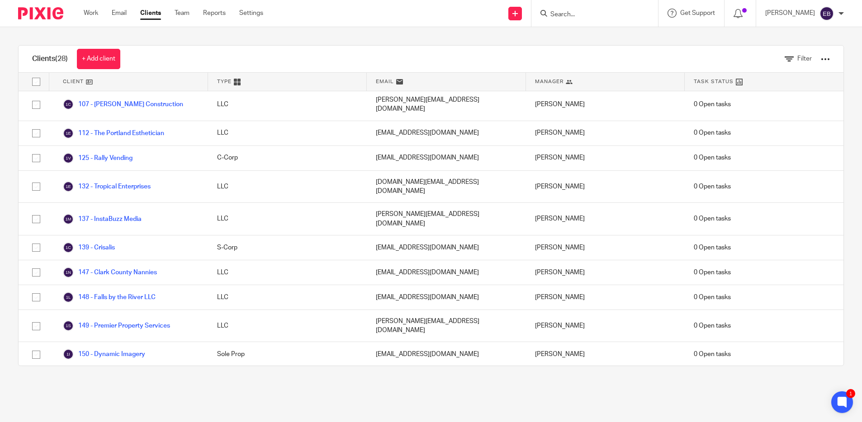
scroll to position [100, 0]
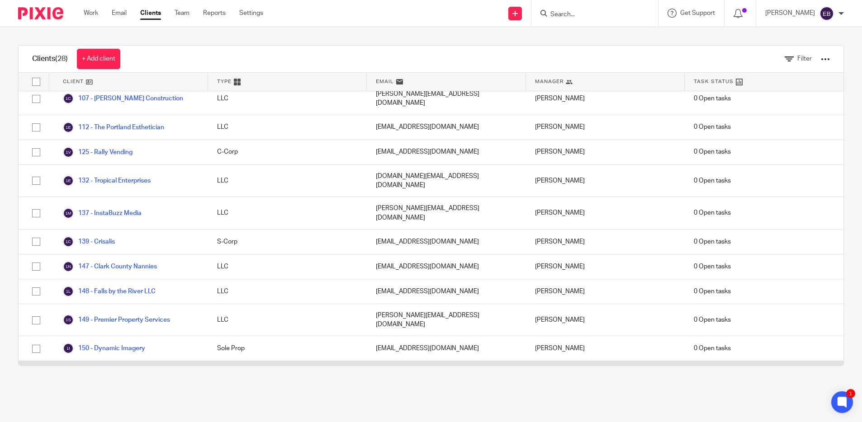
drag, startPoint x: 35, startPoint y: 337, endPoint x: 41, endPoint y: 335, distance: 6.1
click at [36, 369] on input "checkbox" at bounding box center [36, 377] width 17 height 17
checkbox input "true"
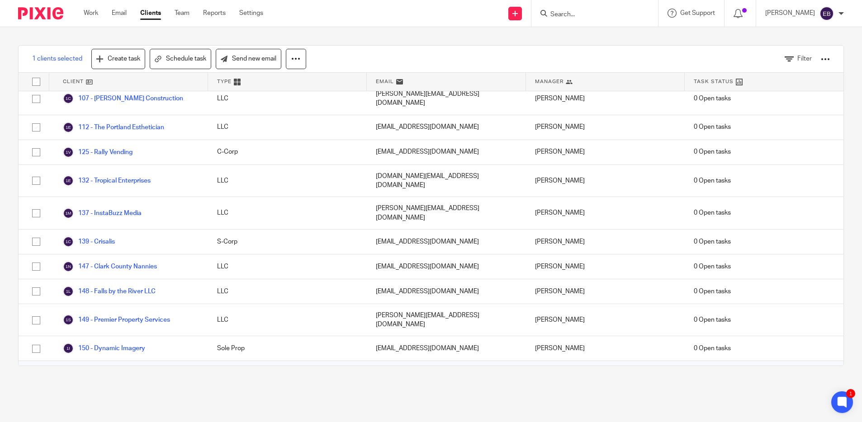
click at [96, 372] on link "152 - Bella82 LLC" at bounding box center [95, 377] width 65 height 11
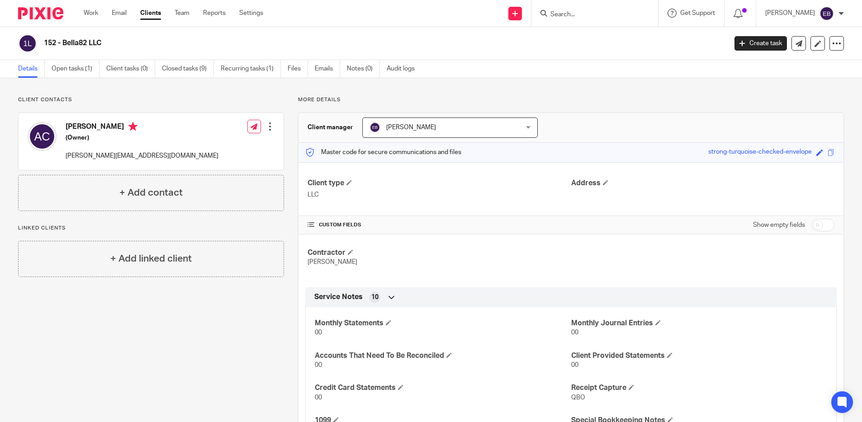
click at [95, 124] on h4 "[PERSON_NAME]" at bounding box center [142, 127] width 153 height 11
click at [95, 124] on h4 "Audra Cross" at bounding box center [142, 127] width 153 height 11
copy h4 "Audra Cross"
click at [97, 153] on p "[PERSON_NAME][EMAIL_ADDRESS][DOMAIN_NAME]" at bounding box center [142, 155] width 153 height 9
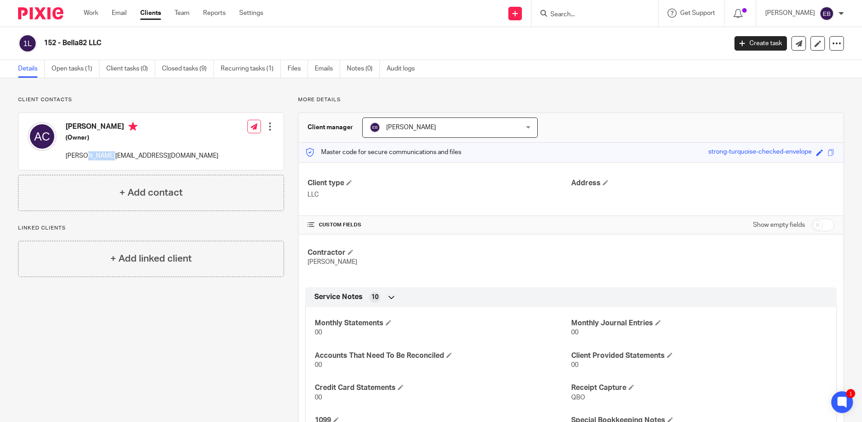
click at [97, 154] on p "[PERSON_NAME][EMAIL_ADDRESS][DOMAIN_NAME]" at bounding box center [142, 155] width 153 height 9
copy div "[PERSON_NAME][EMAIL_ADDRESS][DOMAIN_NAME]"
click at [153, 10] on link "Clients" at bounding box center [150, 13] width 21 height 9
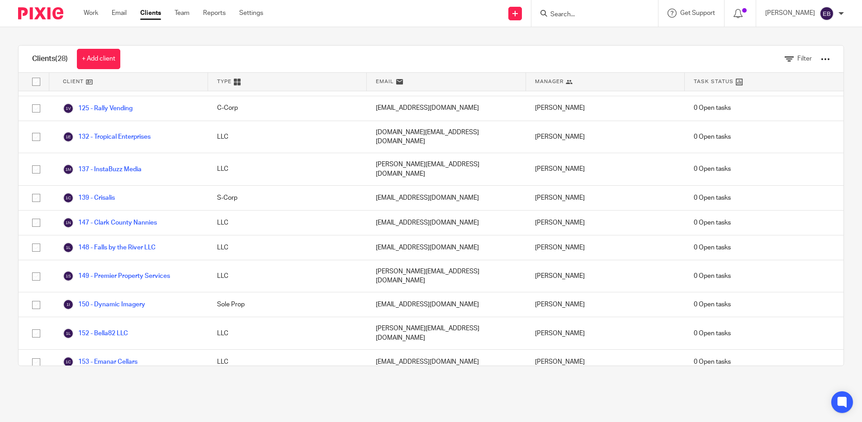
scroll to position [236, 0]
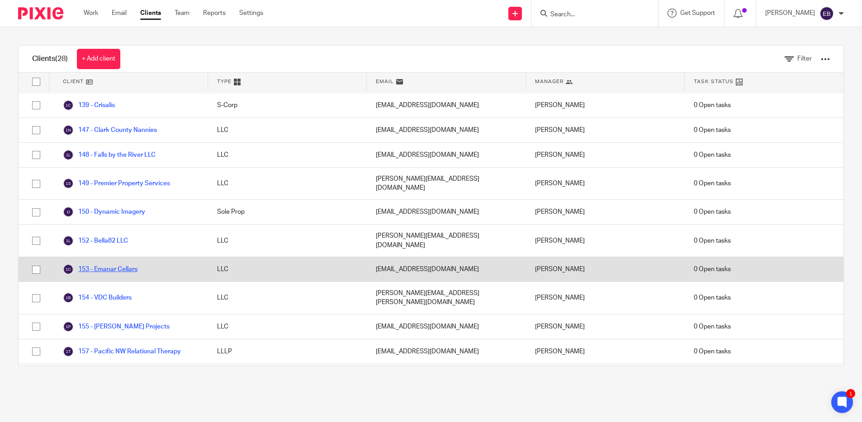
click at [112, 264] on link "153 - Emanar Cellars" at bounding box center [100, 269] width 75 height 11
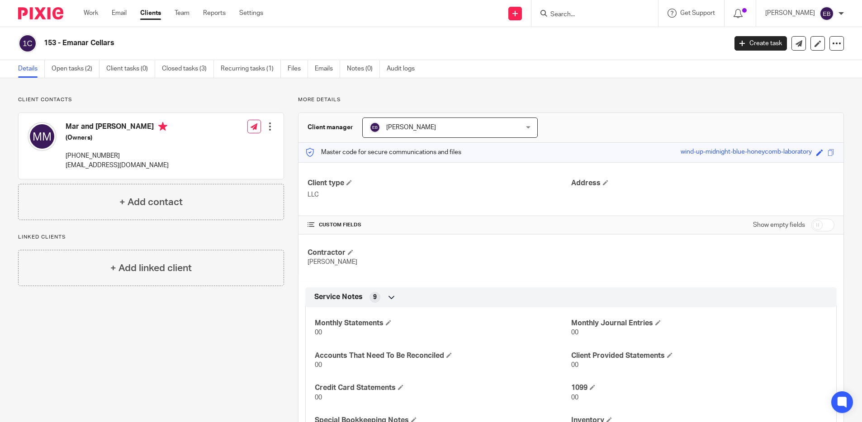
click at [113, 125] on h4 "Mar and [PERSON_NAME]" at bounding box center [117, 127] width 103 height 11
click at [113, 125] on h4 "Mar and Richard Meyerhoefer" at bounding box center [117, 127] width 103 height 11
click at [113, 126] on h4 "Mar and Richard Meyerhoefer" at bounding box center [117, 127] width 103 height 11
copy h4 "Mar and Richard Meyerhoefer"
click at [123, 166] on p "mar.meyerhoefer@gmail.com" at bounding box center [117, 165] width 103 height 9
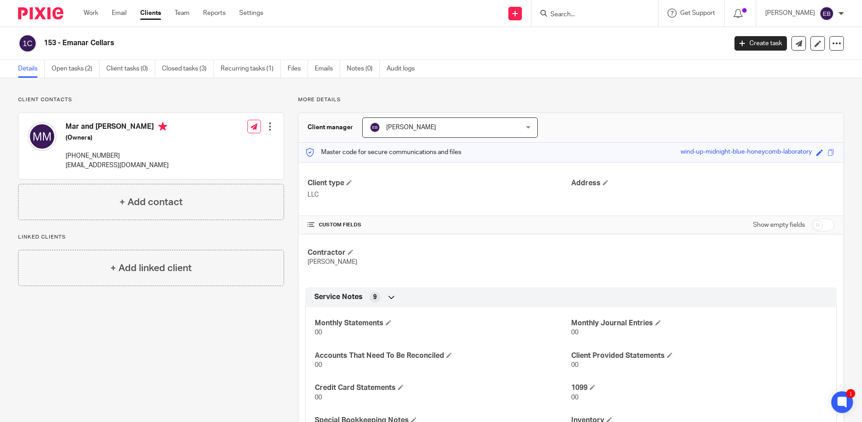
click at [123, 166] on p "mar.meyerhoefer@gmail.com" at bounding box center [117, 165] width 103 height 9
drag, startPoint x: 62, startPoint y: 139, endPoint x: 123, endPoint y: 166, distance: 67.2
click at [123, 166] on p "mar.meyerhoefer@gmail.com" at bounding box center [117, 165] width 103 height 9
copy div "mar.meyerhoefer@gmail.com"
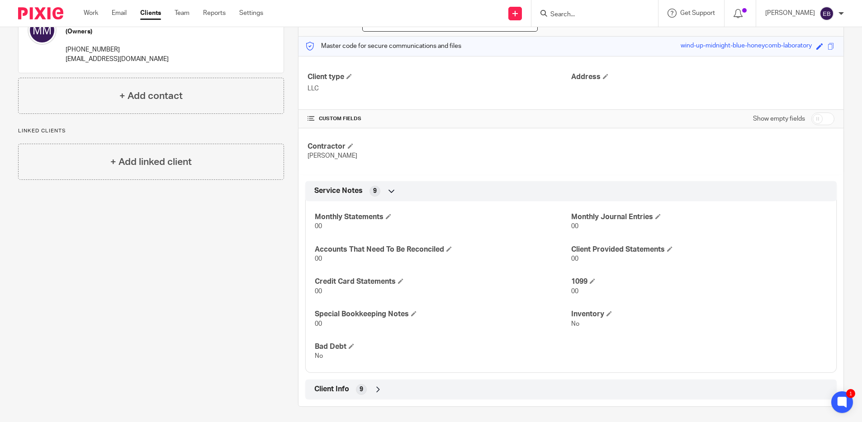
click at [390, 382] on div "Client Info 9" at bounding box center [571, 389] width 518 height 15
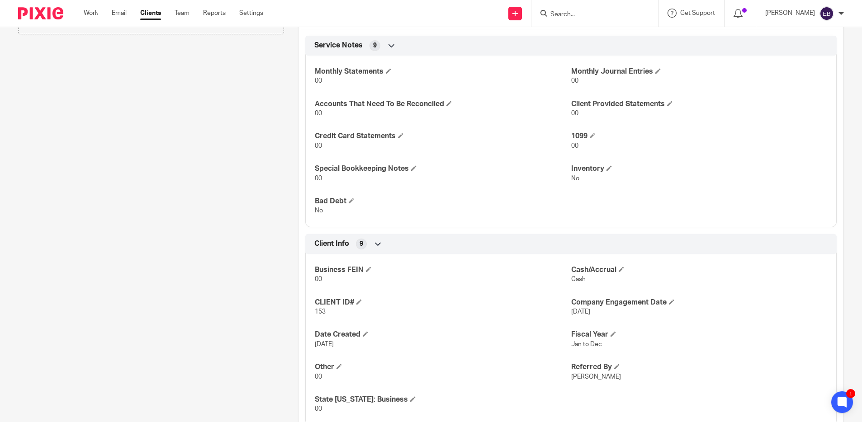
scroll to position [0, 0]
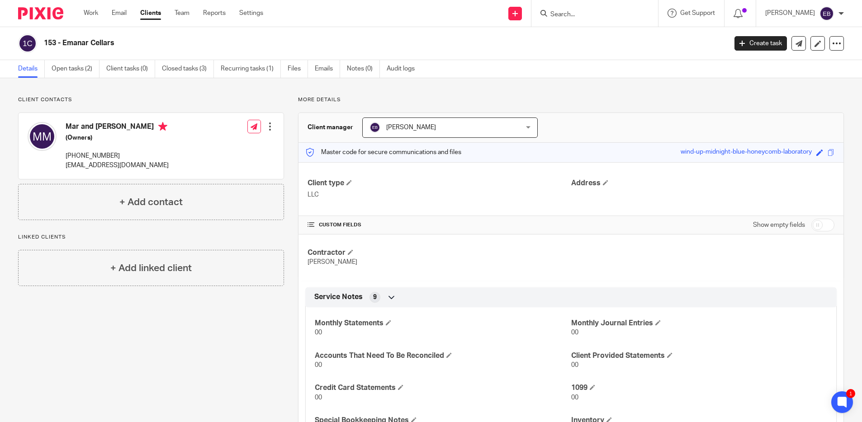
click at [151, 15] on link "Clients" at bounding box center [150, 13] width 21 height 9
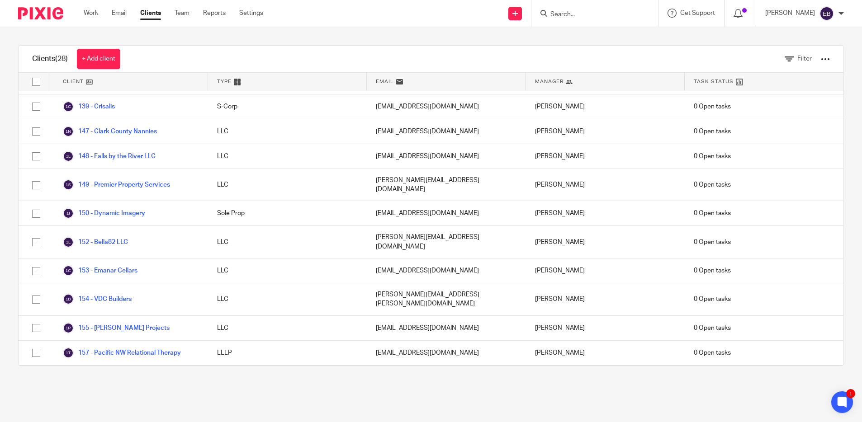
scroll to position [247, 0]
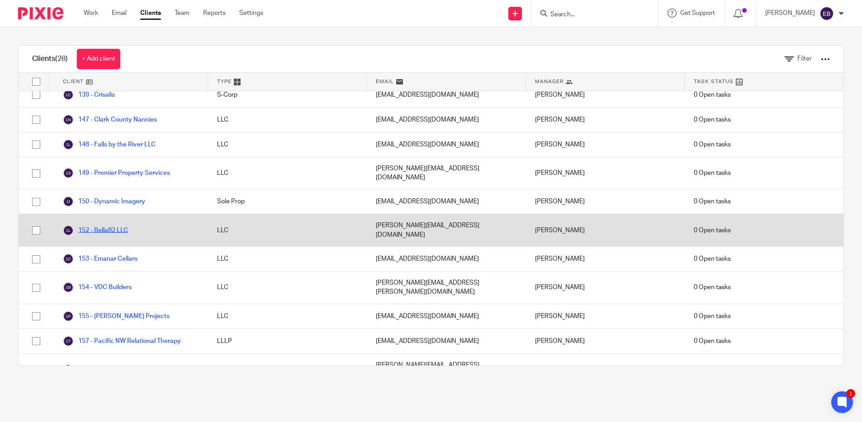
click at [106, 225] on link "152 - Bella82 LLC" at bounding box center [95, 230] width 65 height 11
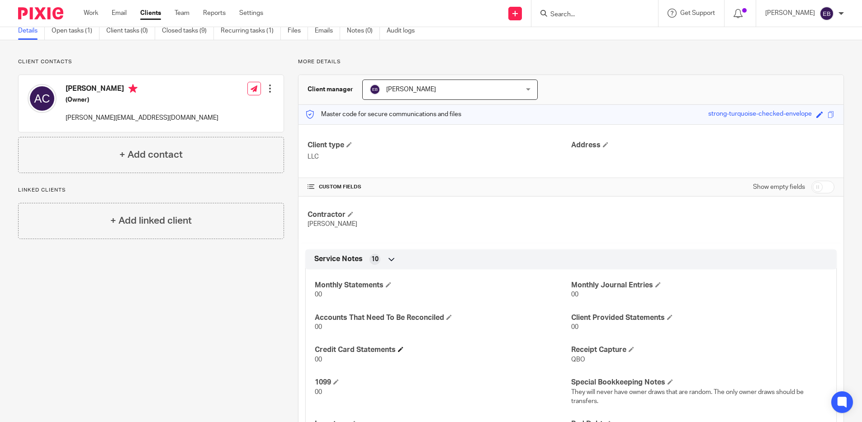
scroll to position [115, 0]
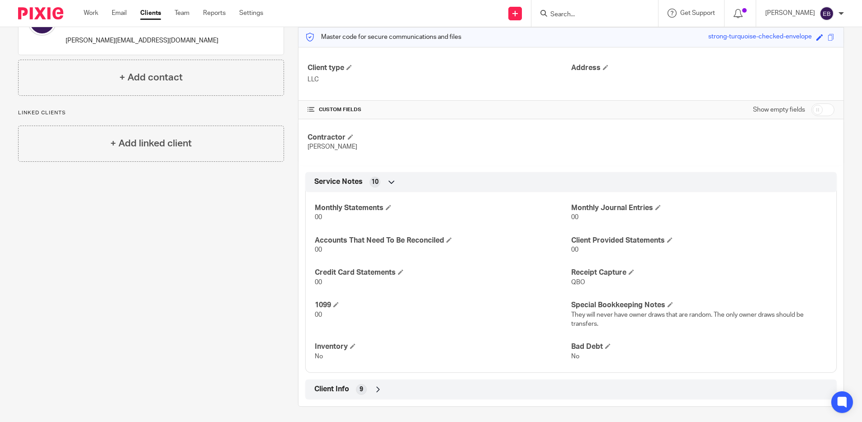
click at [389, 388] on div "Client Info 9" at bounding box center [571, 389] width 518 height 15
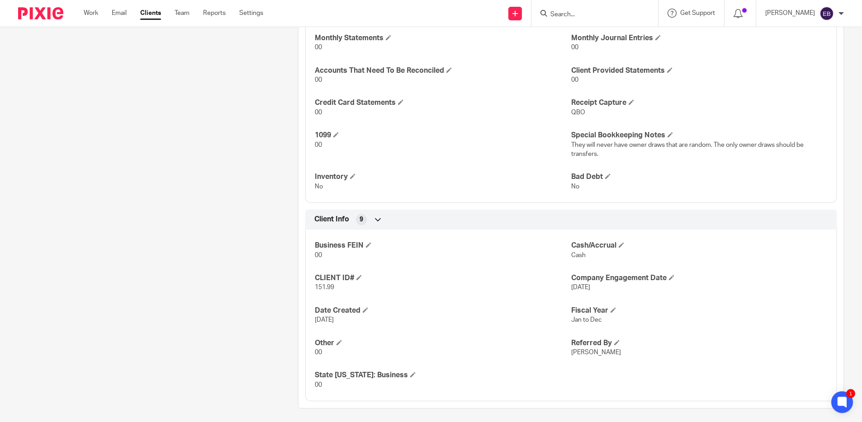
scroll to position [0, 0]
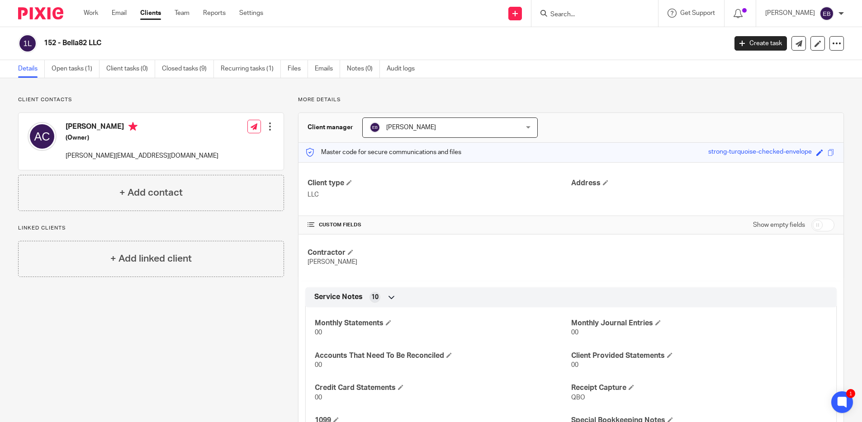
click at [156, 14] on link "Clients" at bounding box center [150, 13] width 21 height 9
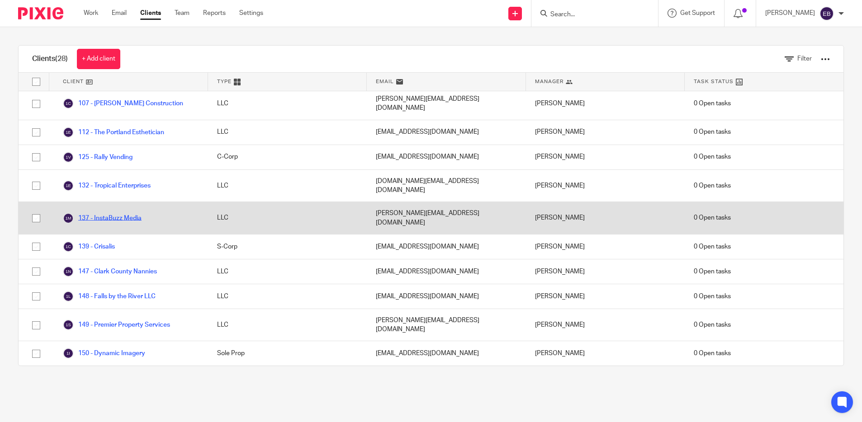
scroll to position [145, 0]
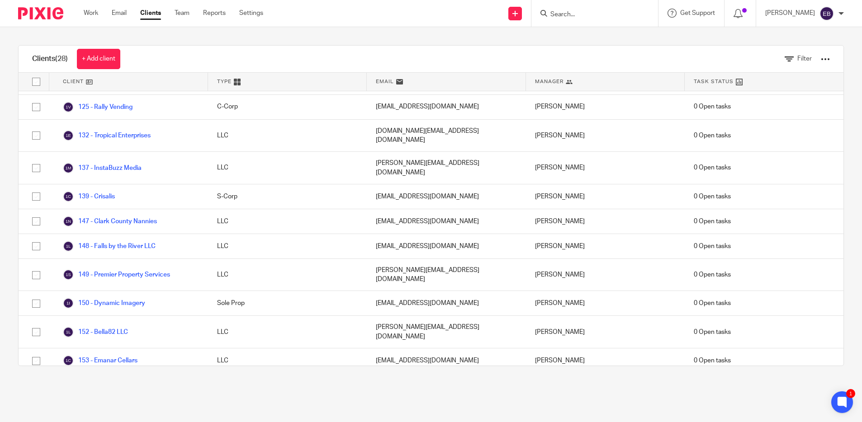
click at [126, 384] on link "154 - VDC Builders" at bounding box center [97, 389] width 69 height 11
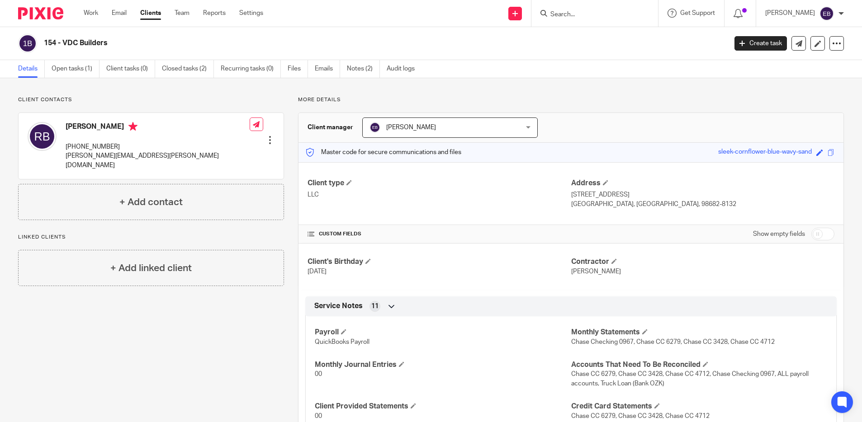
click at [105, 126] on h4 "[PERSON_NAME]" at bounding box center [158, 127] width 184 height 11
drag, startPoint x: 105, startPoint y: 126, endPoint x: 128, endPoint y: 141, distance: 27.2
click at [105, 126] on h4 "[PERSON_NAME]" at bounding box center [158, 127] width 184 height 11
copy h4 "[PERSON_NAME]"
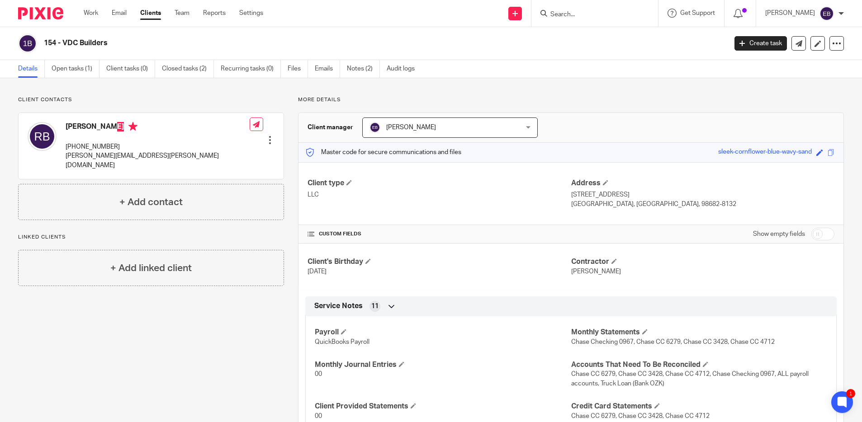
click at [102, 156] on p "[PERSON_NAME][EMAIL_ADDRESS][PERSON_NAME][DOMAIN_NAME]" at bounding box center [158, 160] width 184 height 19
copy div "[PERSON_NAME][EMAIL_ADDRESS][PERSON_NAME][DOMAIN_NAME]"
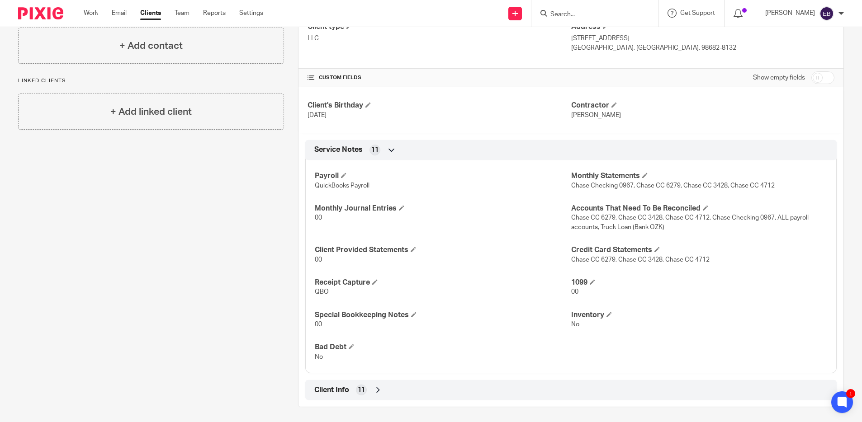
click at [401, 385] on div "Client Info 11" at bounding box center [571, 389] width 518 height 15
click at [406, 387] on div "Client Info 11" at bounding box center [571, 389] width 518 height 15
click at [399, 383] on div "Client Info 11" at bounding box center [571, 389] width 518 height 15
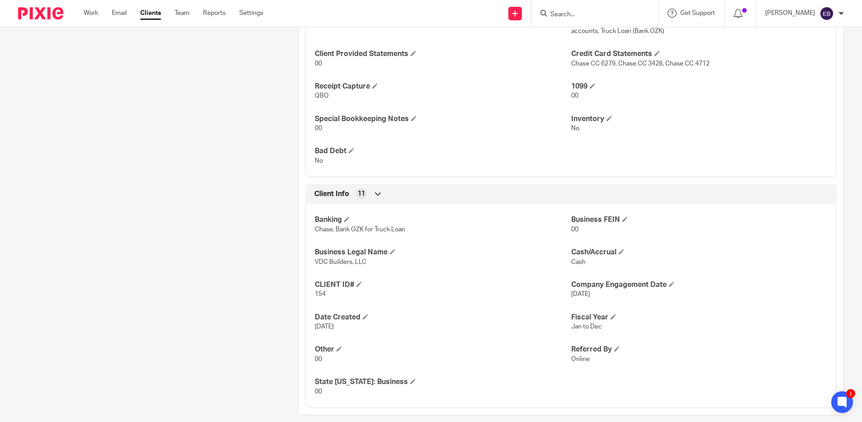
scroll to position [0, 0]
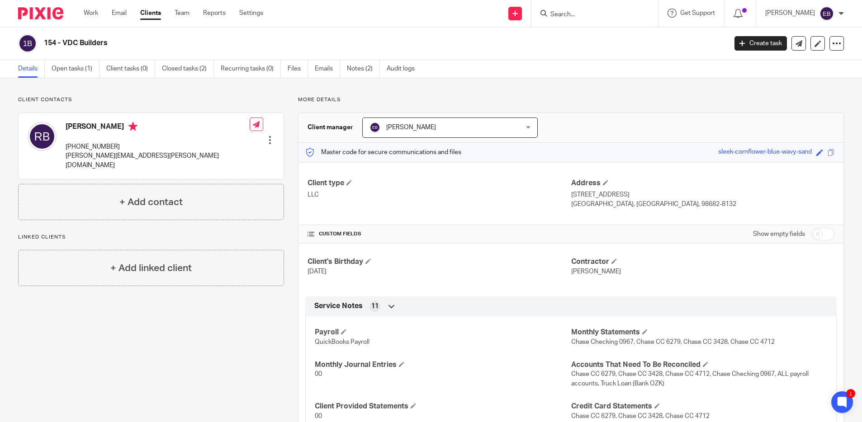
click at [155, 15] on link "Clients" at bounding box center [150, 13] width 21 height 9
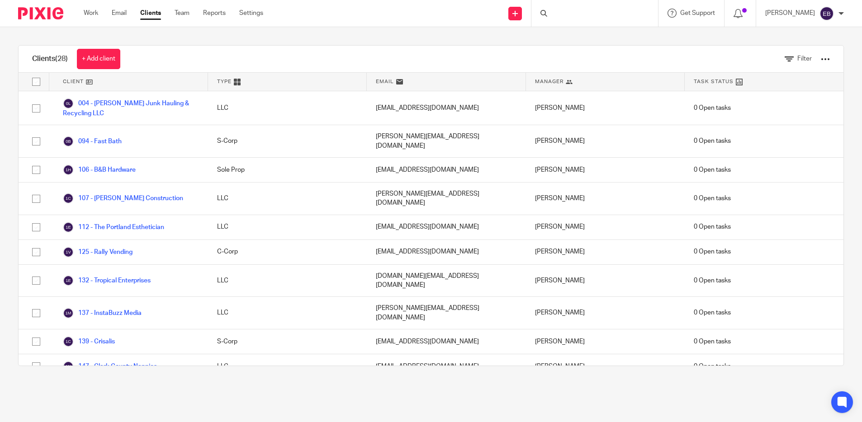
scroll to position [188, 0]
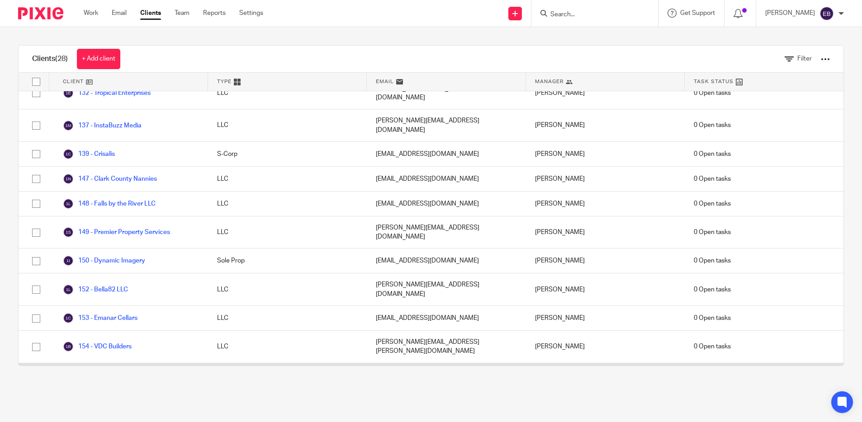
click at [120, 370] on link "155 - [PERSON_NAME] Projects" at bounding box center [116, 375] width 107 height 11
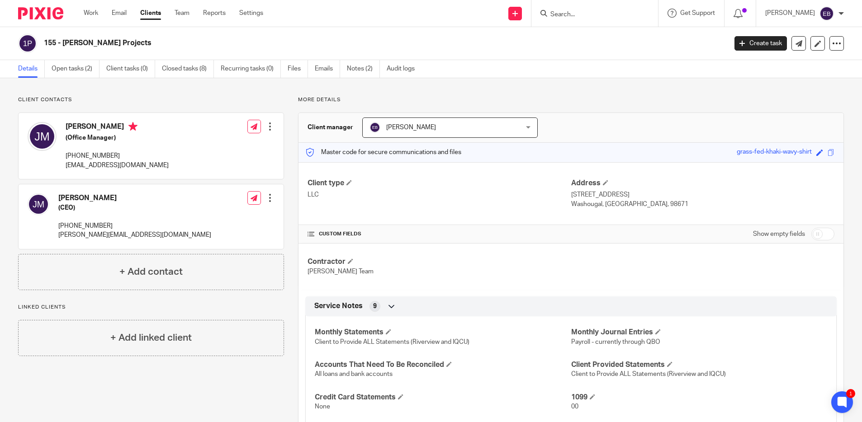
click at [97, 234] on p "[PERSON_NAME][EMAIL_ADDRESS][DOMAIN_NAME]" at bounding box center [134, 235] width 153 height 9
click at [98, 234] on p "[PERSON_NAME][EMAIL_ADDRESS][DOMAIN_NAME]" at bounding box center [134, 235] width 153 height 9
copy div "[PERSON_NAME][EMAIL_ADDRESS][DOMAIN_NAME]"
click at [96, 197] on h4 "[PERSON_NAME]" at bounding box center [134, 197] width 153 height 9
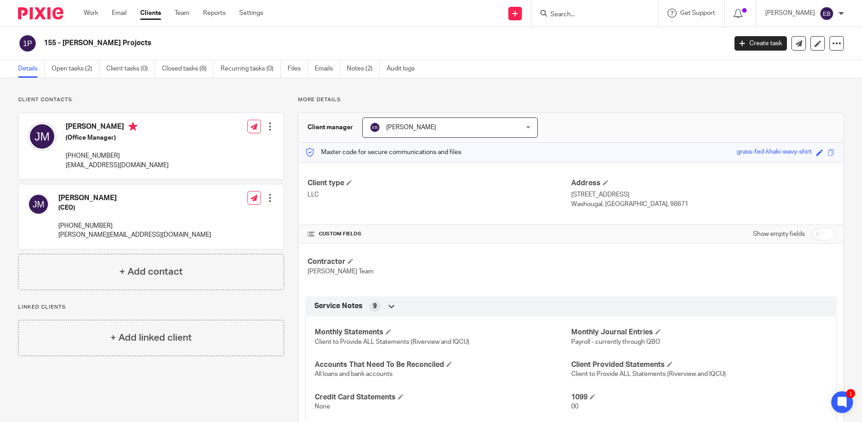
click at [96, 197] on h4 "[PERSON_NAME]" at bounding box center [134, 197] width 153 height 9
copy div "[PERSON_NAME]"
click at [101, 125] on h4 "[PERSON_NAME]" at bounding box center [117, 127] width 103 height 11
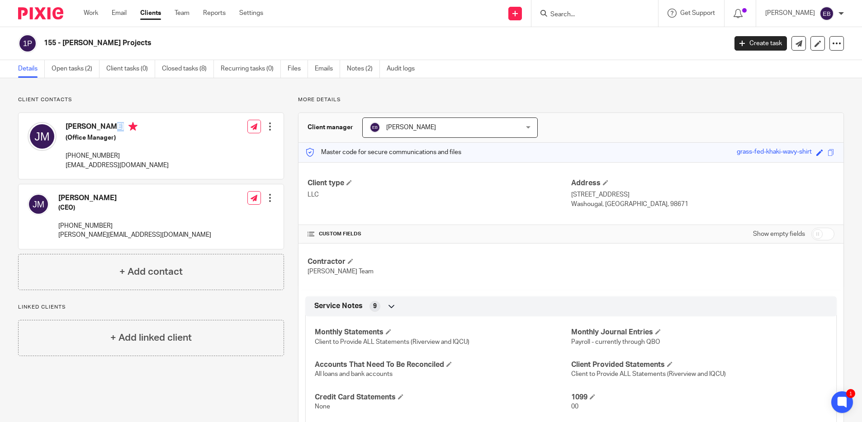
click at [101, 125] on h4 "[PERSON_NAME]" at bounding box center [117, 127] width 103 height 11
copy h4 "[PERSON_NAME]"
click at [128, 165] on p "[EMAIL_ADDRESS][DOMAIN_NAME]" at bounding box center [117, 165] width 103 height 9
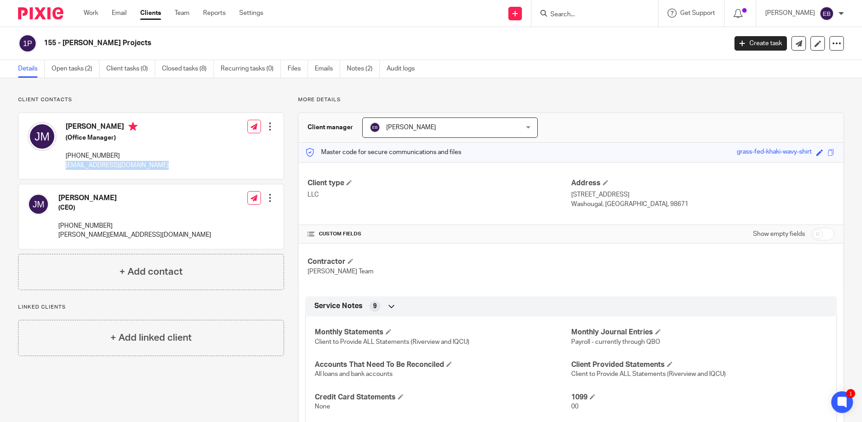
copy div "[EMAIL_ADDRESS][DOMAIN_NAME]"
click at [144, 24] on div "Work Email Clients Team Reports Settings Work Email Clients Team Reports Settin…" at bounding box center [176, 13] width 202 height 27
click at [151, 14] on link "Clients" at bounding box center [150, 13] width 21 height 9
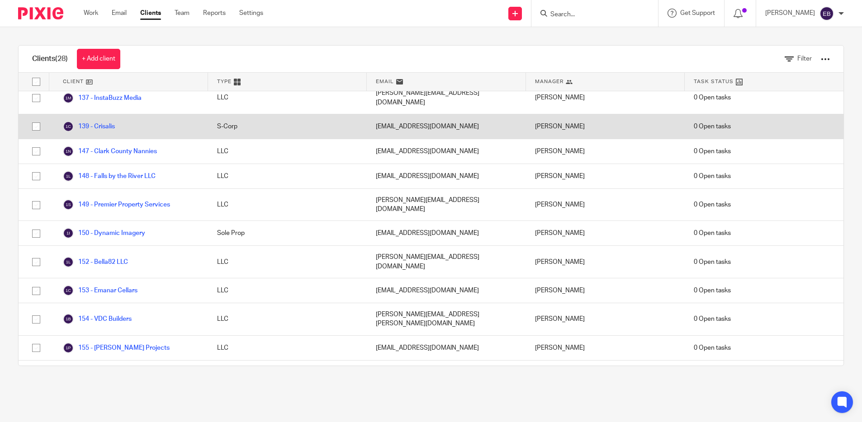
scroll to position [265, 0]
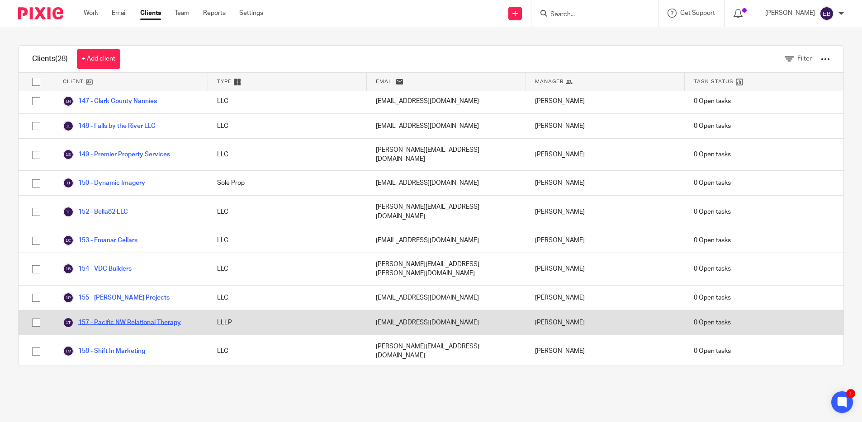
click at [136, 317] on link "157 - Pacific NW Relational Therapy" at bounding box center [122, 322] width 118 height 11
